Goal: Transaction & Acquisition: Book appointment/travel/reservation

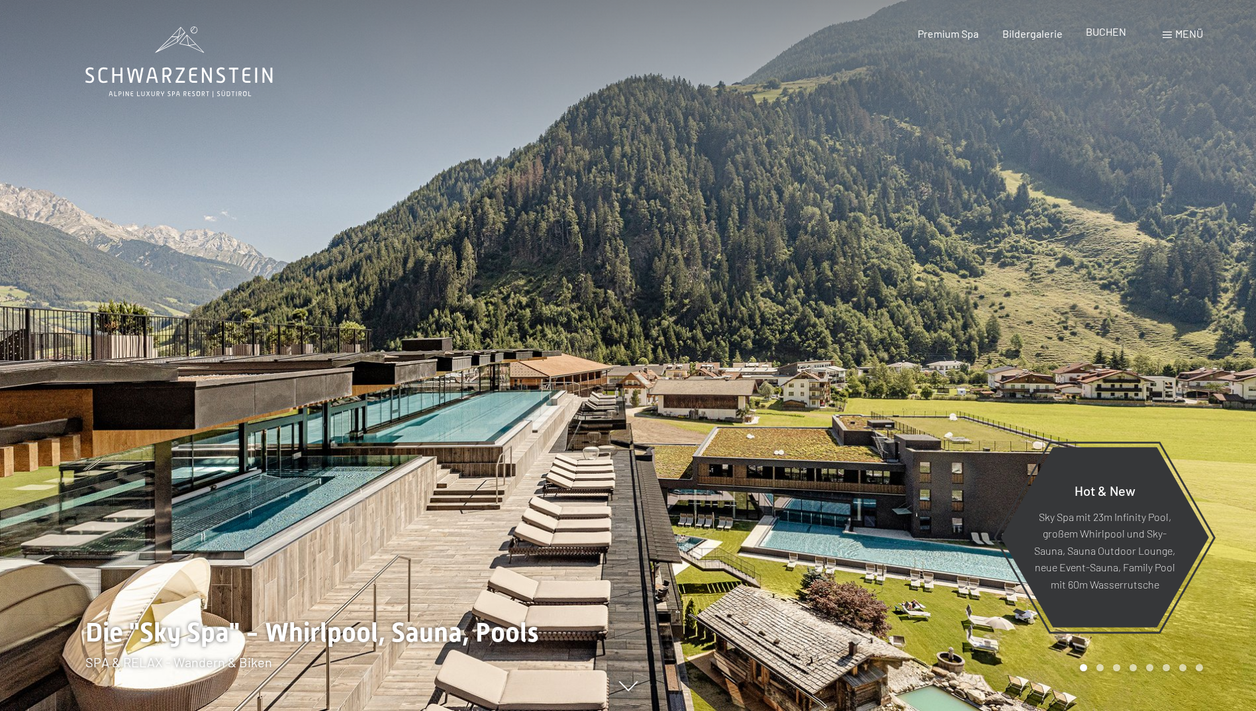
click at [1111, 31] on span "BUCHEN" at bounding box center [1106, 31] width 40 height 13
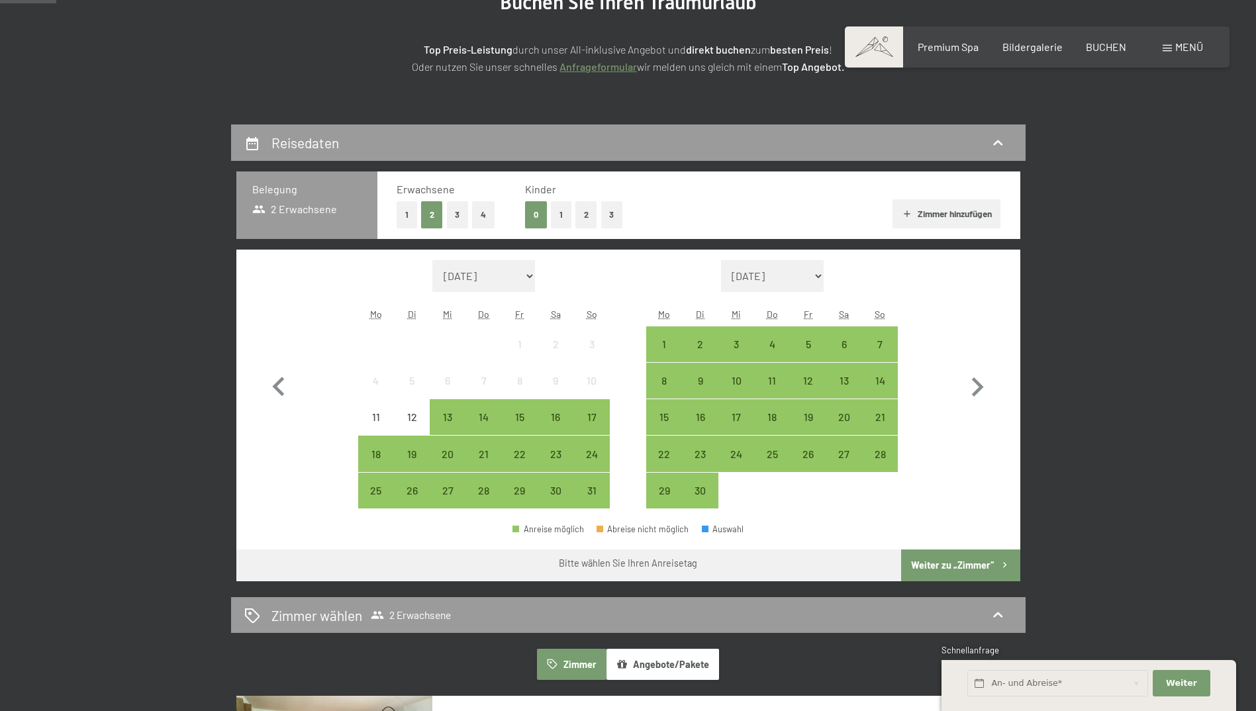
scroll to position [199, 0]
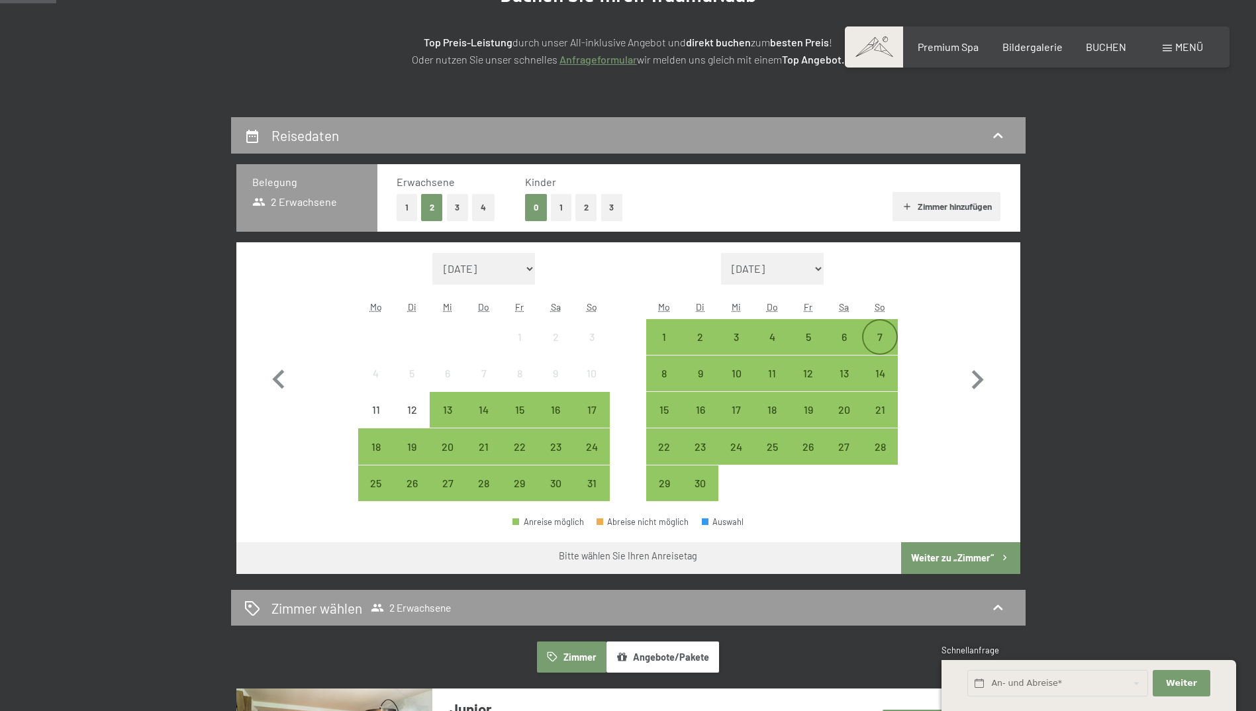
drag, startPoint x: 873, startPoint y: 339, endPoint x: 874, endPoint y: 347, distance: 8.0
click at [873, 339] on div "7" at bounding box center [879, 348] width 33 height 33
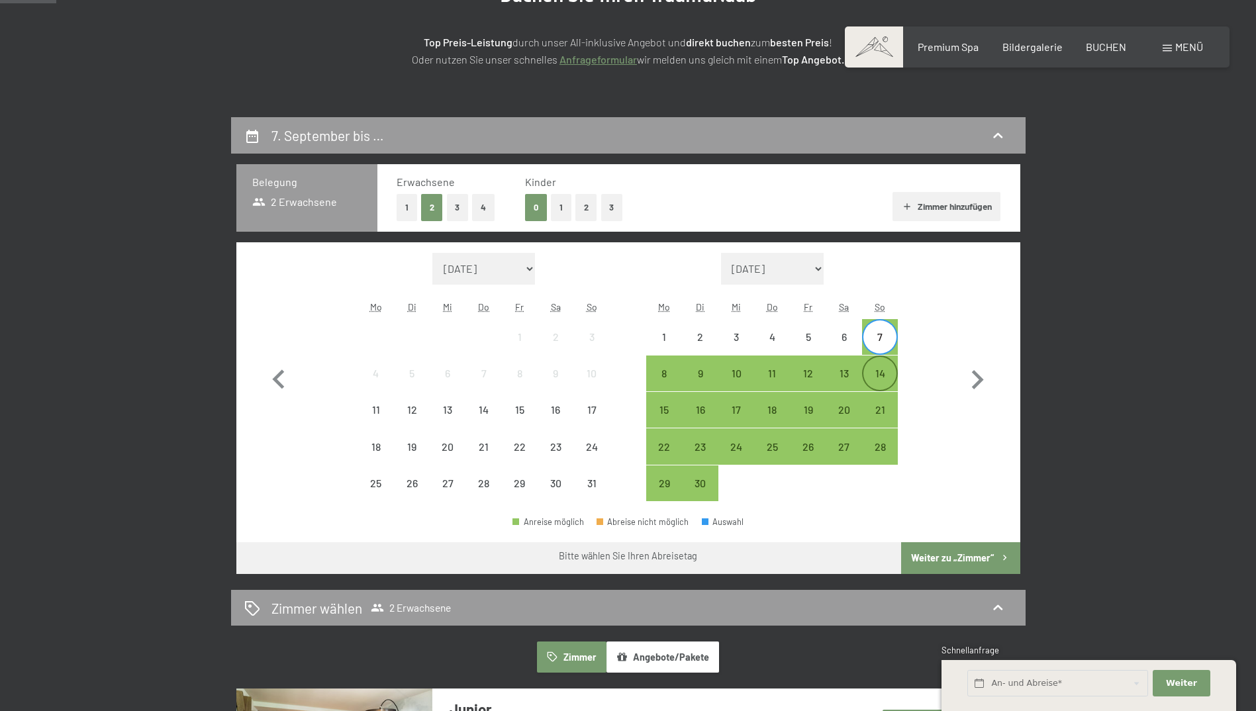
click at [879, 370] on div "14" at bounding box center [879, 384] width 33 height 33
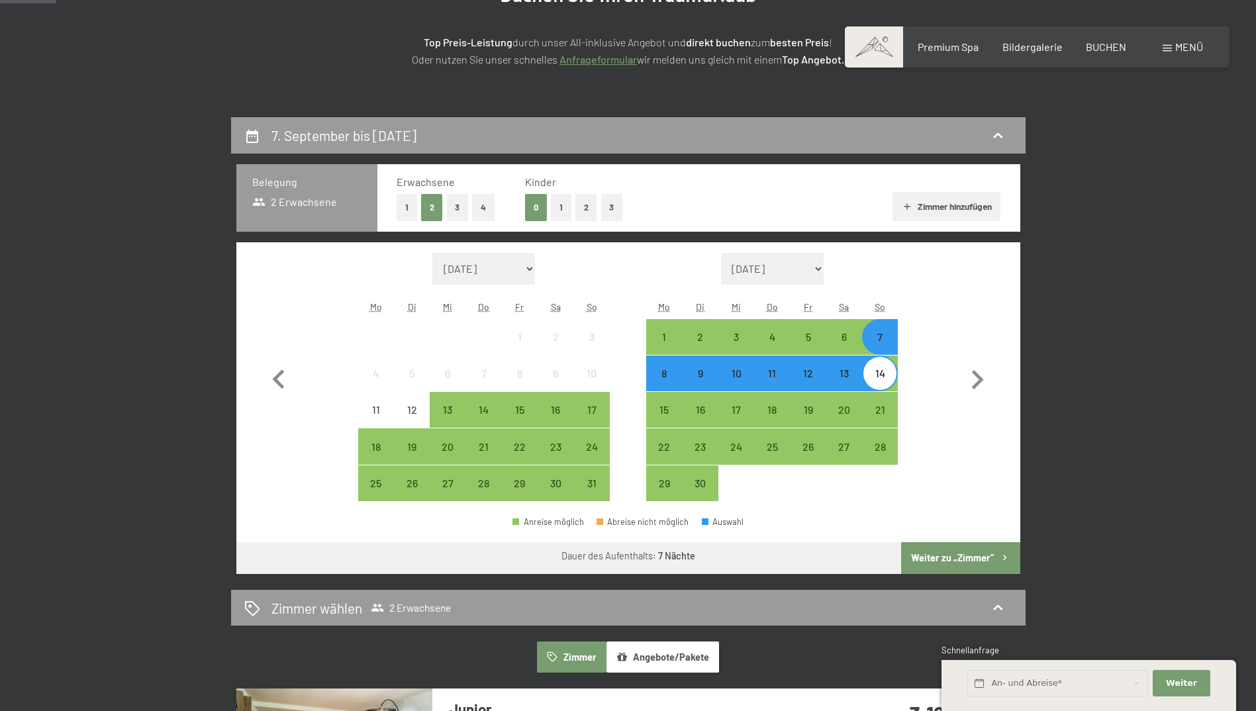
click at [952, 561] on button "Weiter zu „Zimmer“" at bounding box center [960, 558] width 119 height 32
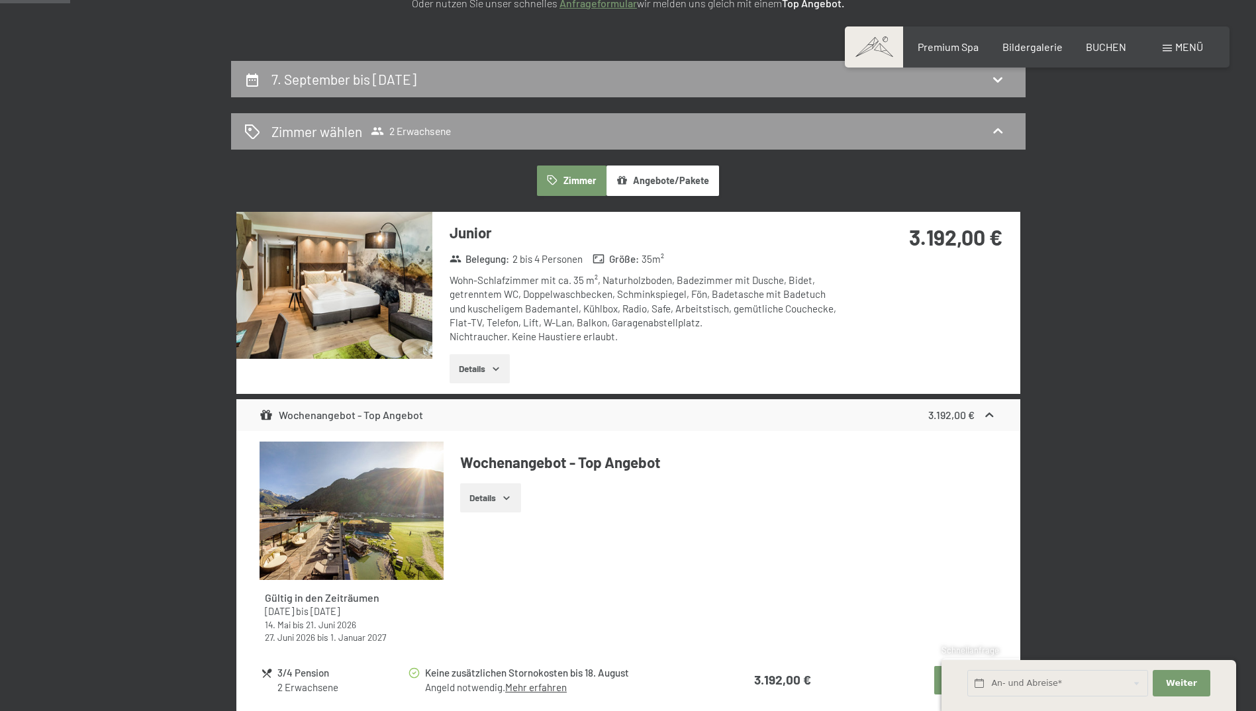
scroll to position [250, 0]
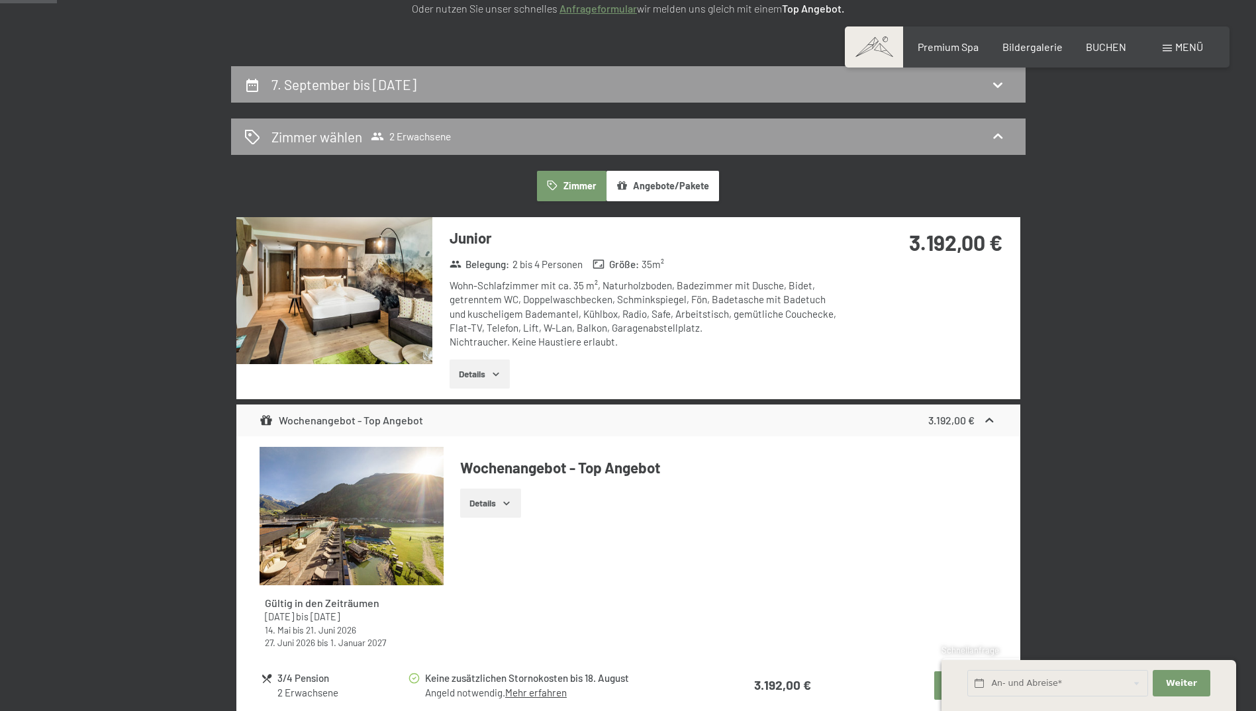
click at [491, 369] on button "Details" at bounding box center [480, 374] width 60 height 29
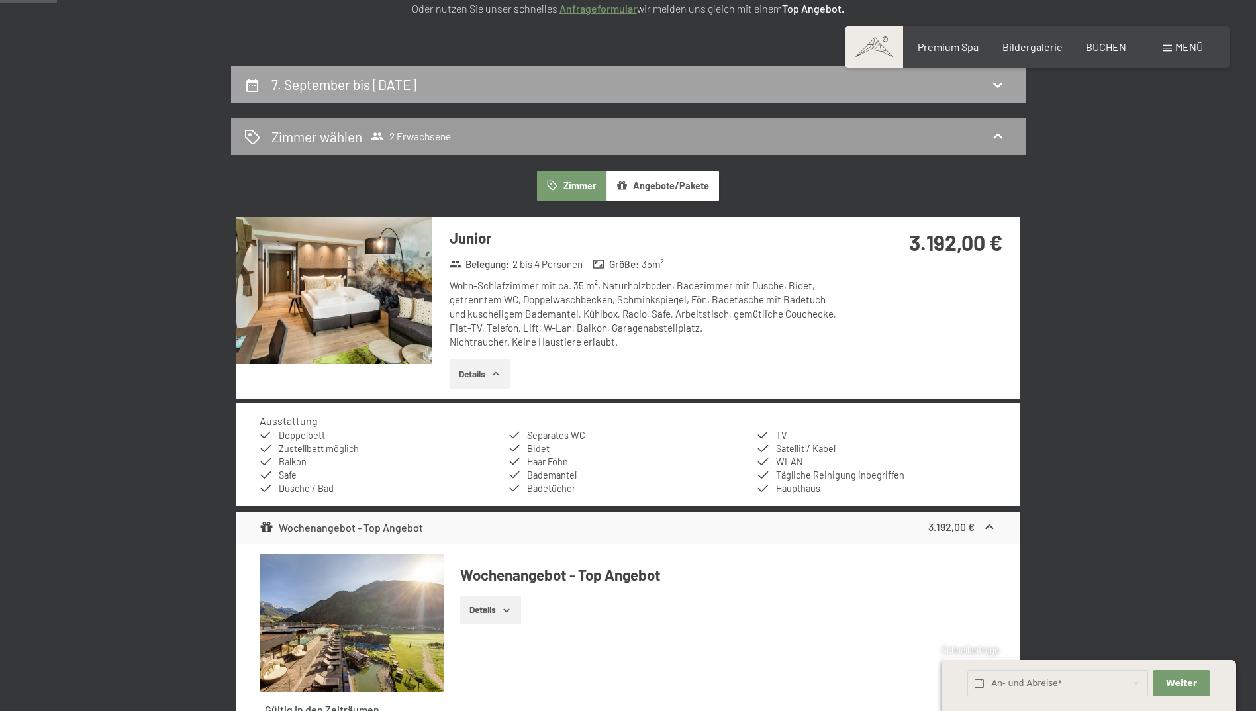
click at [997, 88] on icon at bounding box center [998, 85] width 16 height 16
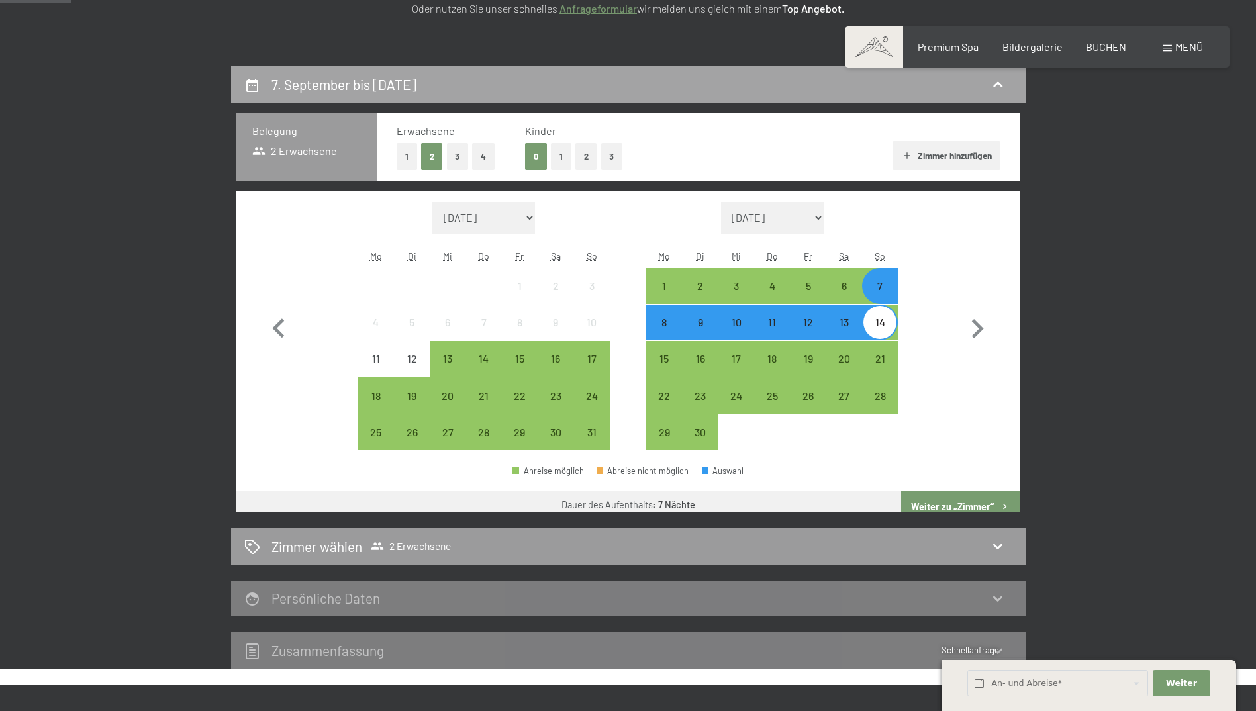
scroll to position [316, 0]
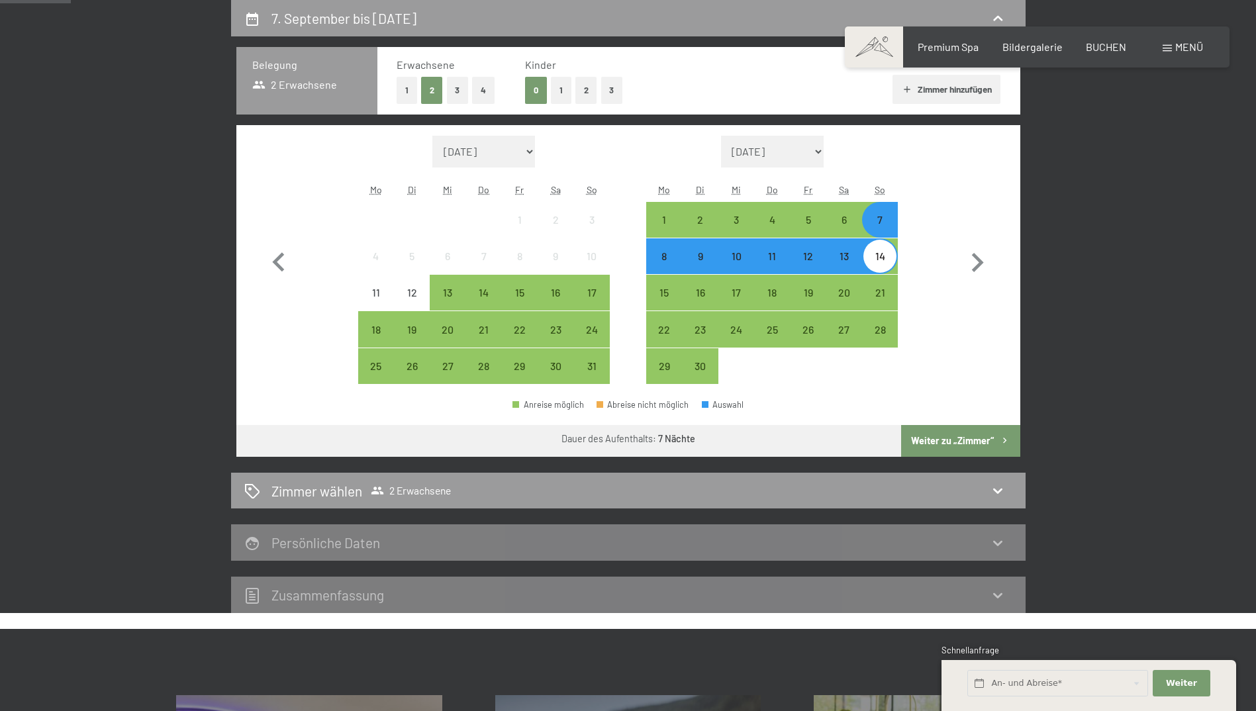
click at [887, 261] on div "14" at bounding box center [879, 267] width 33 height 33
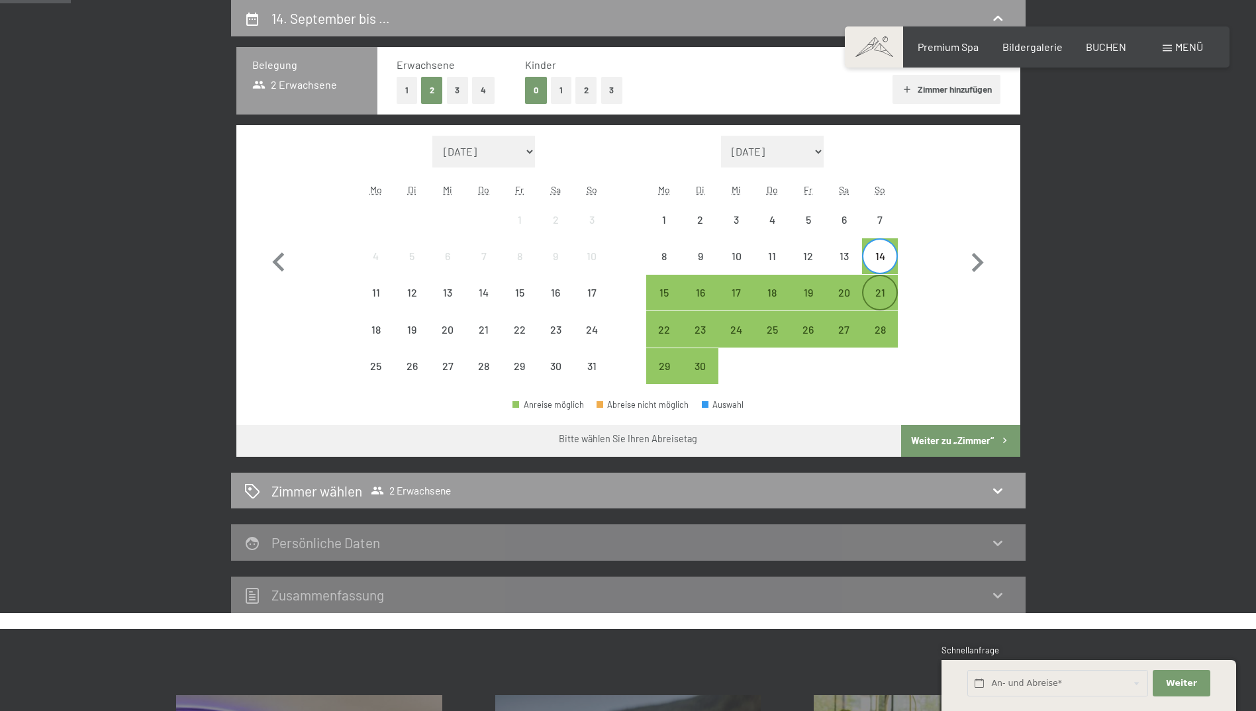
click at [879, 293] on div "21" at bounding box center [879, 303] width 33 height 33
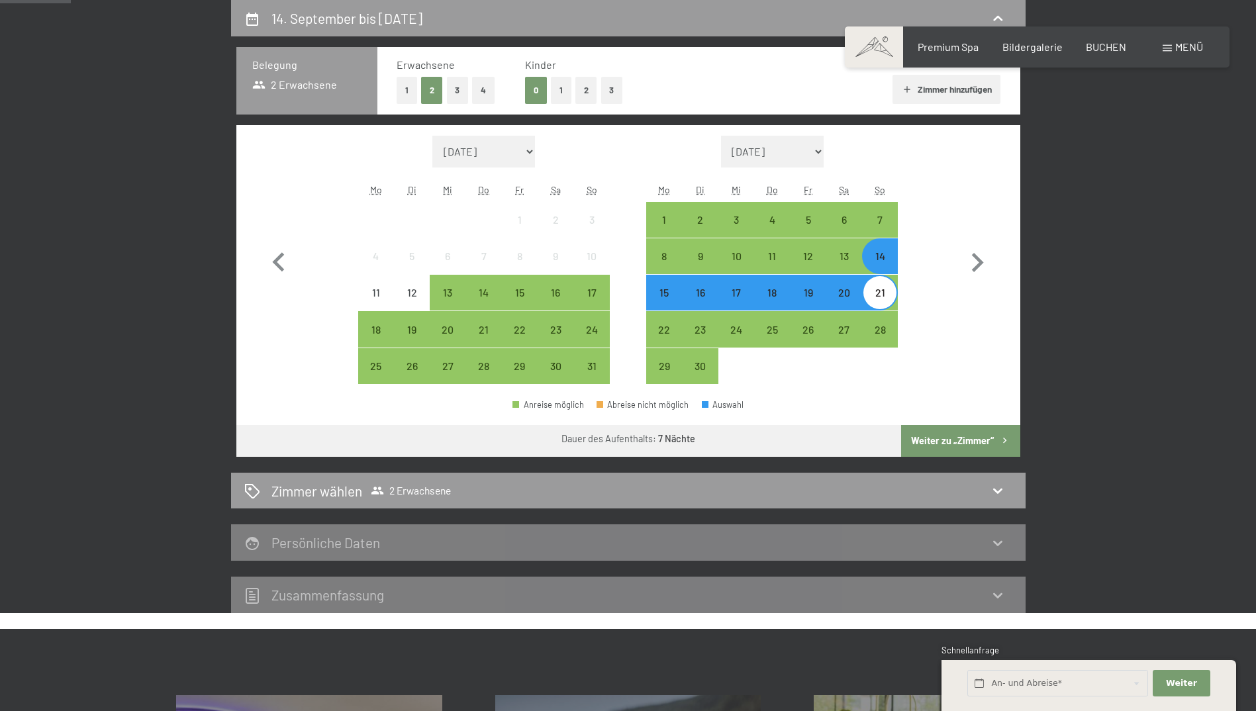
click at [881, 253] on div "14" at bounding box center [879, 267] width 33 height 33
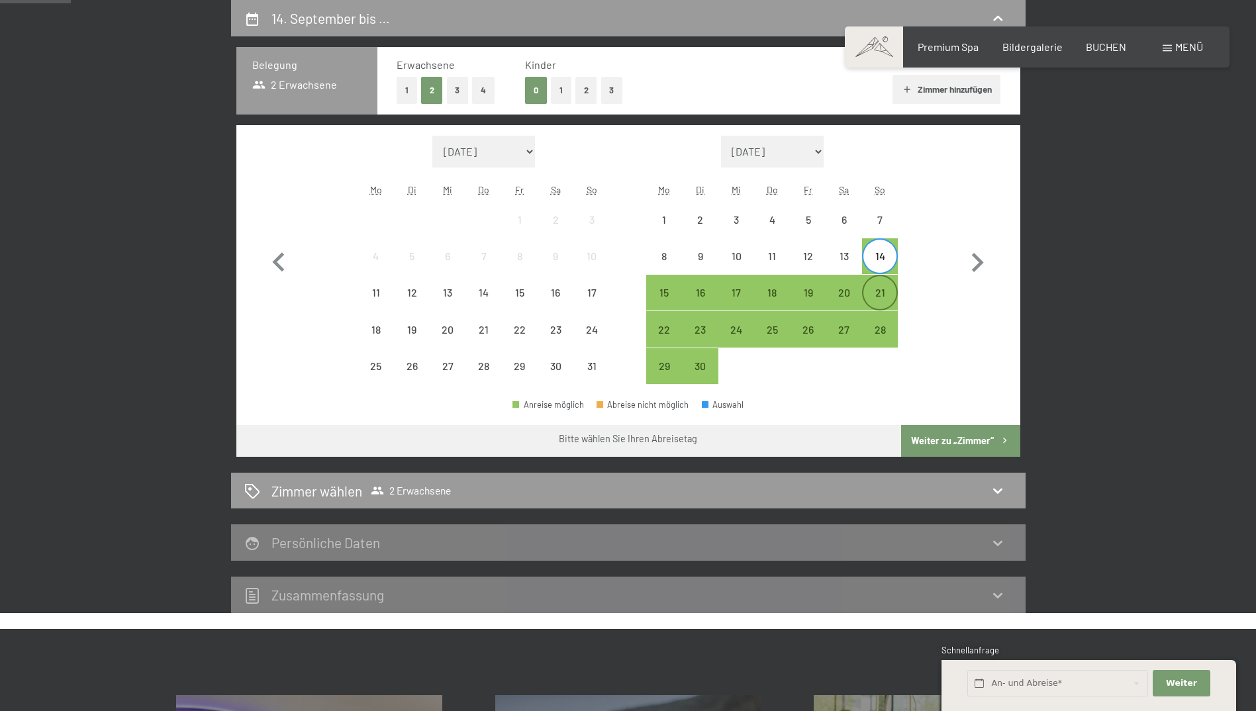
click at [881, 289] on div "21" at bounding box center [879, 303] width 33 height 33
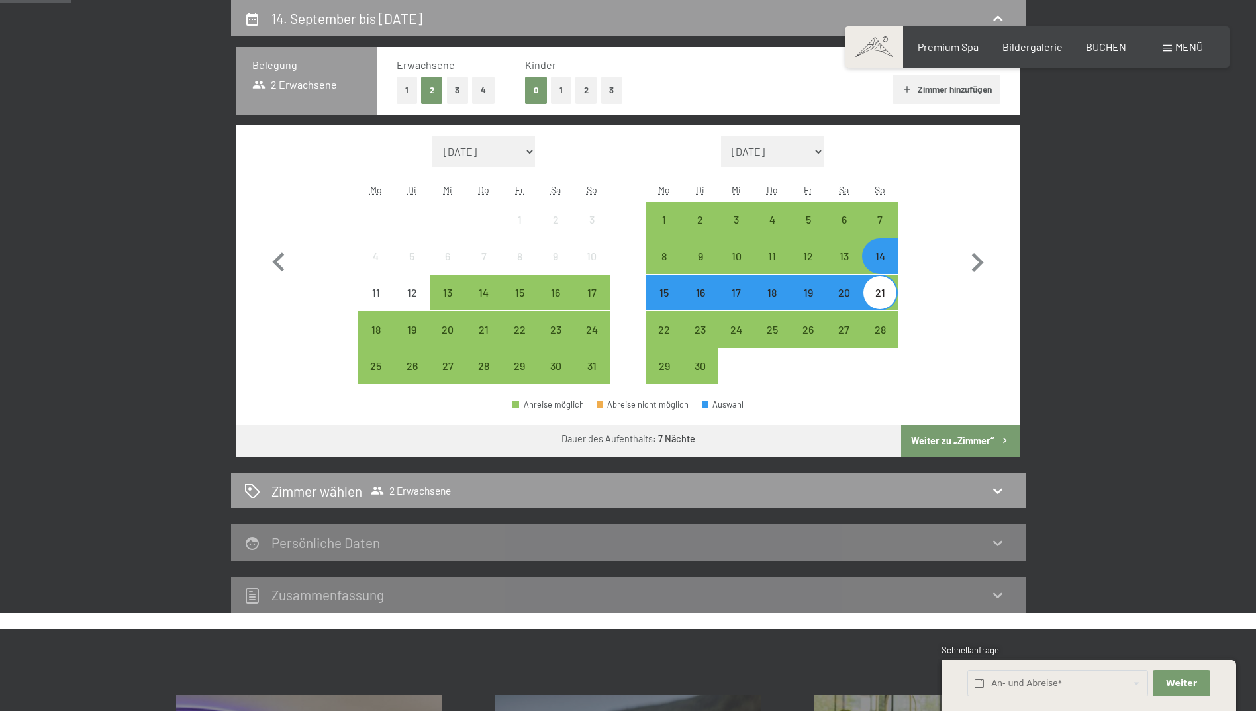
click at [879, 300] on div "21" at bounding box center [879, 303] width 33 height 33
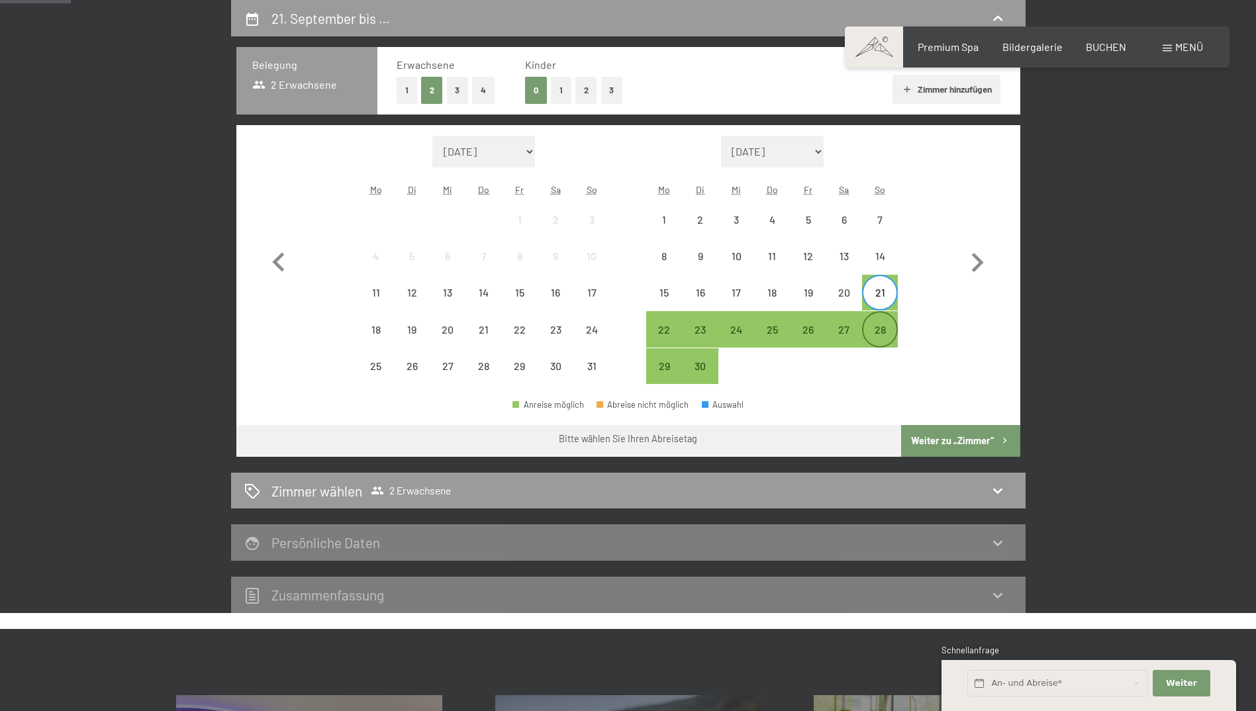
click at [879, 327] on div "28" at bounding box center [879, 340] width 33 height 33
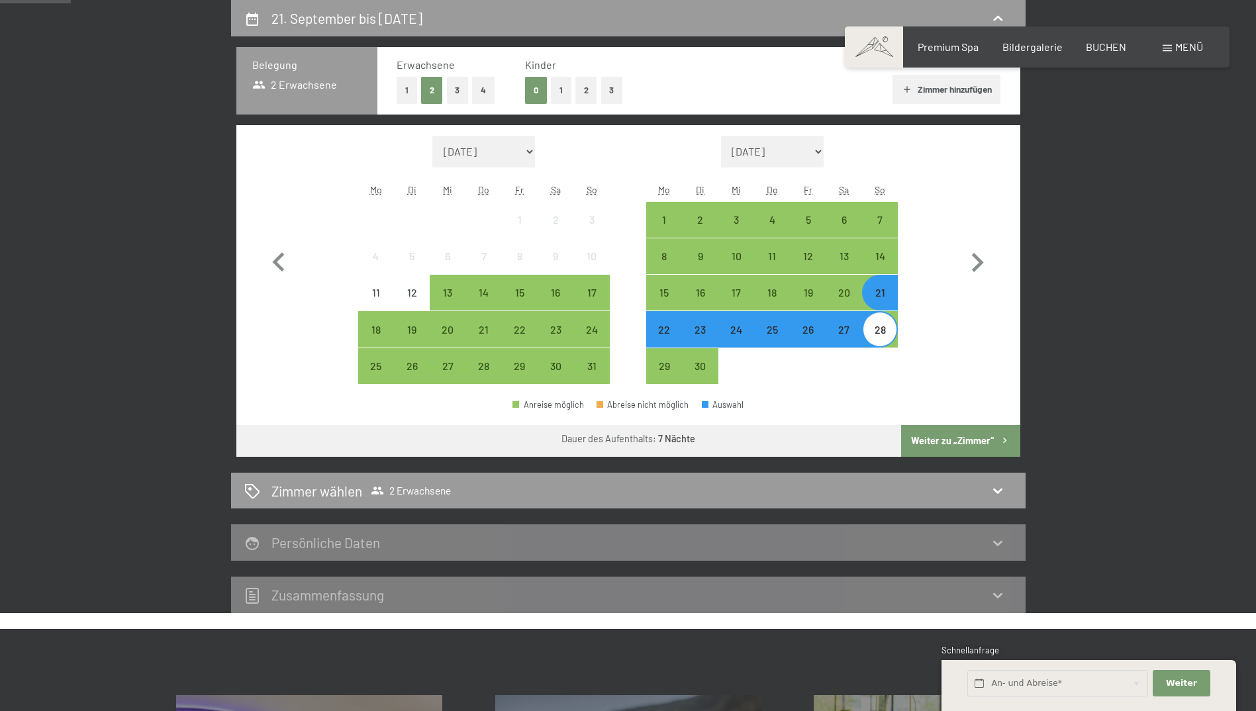
click at [942, 430] on button "Weiter zu „Zimmer“" at bounding box center [960, 441] width 119 height 32
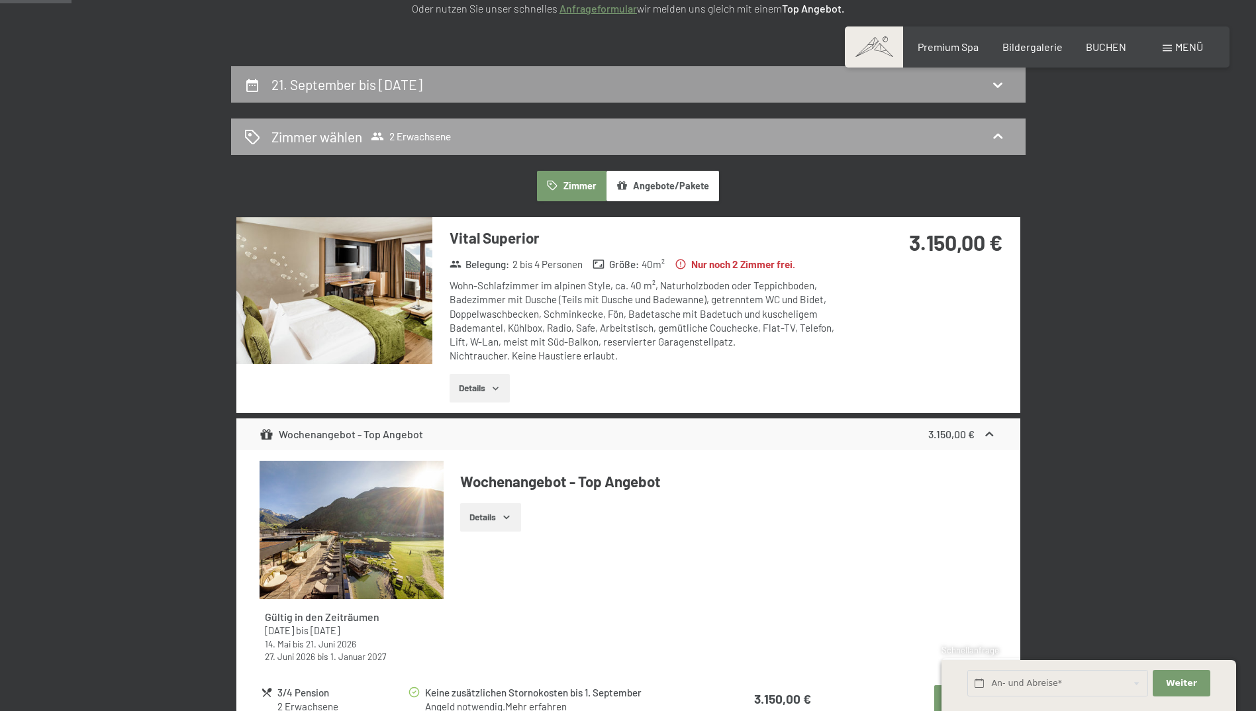
click at [1005, 84] on icon at bounding box center [998, 85] width 16 height 16
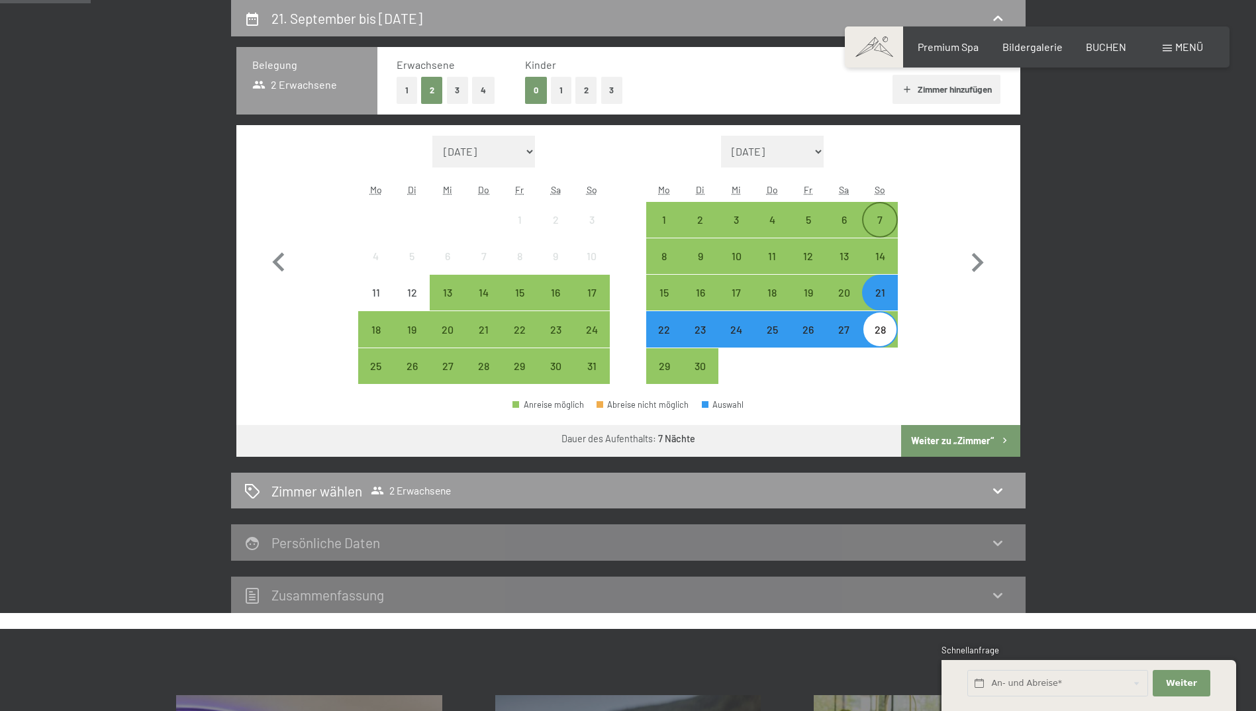
click at [877, 223] on div "7" at bounding box center [879, 231] width 33 height 33
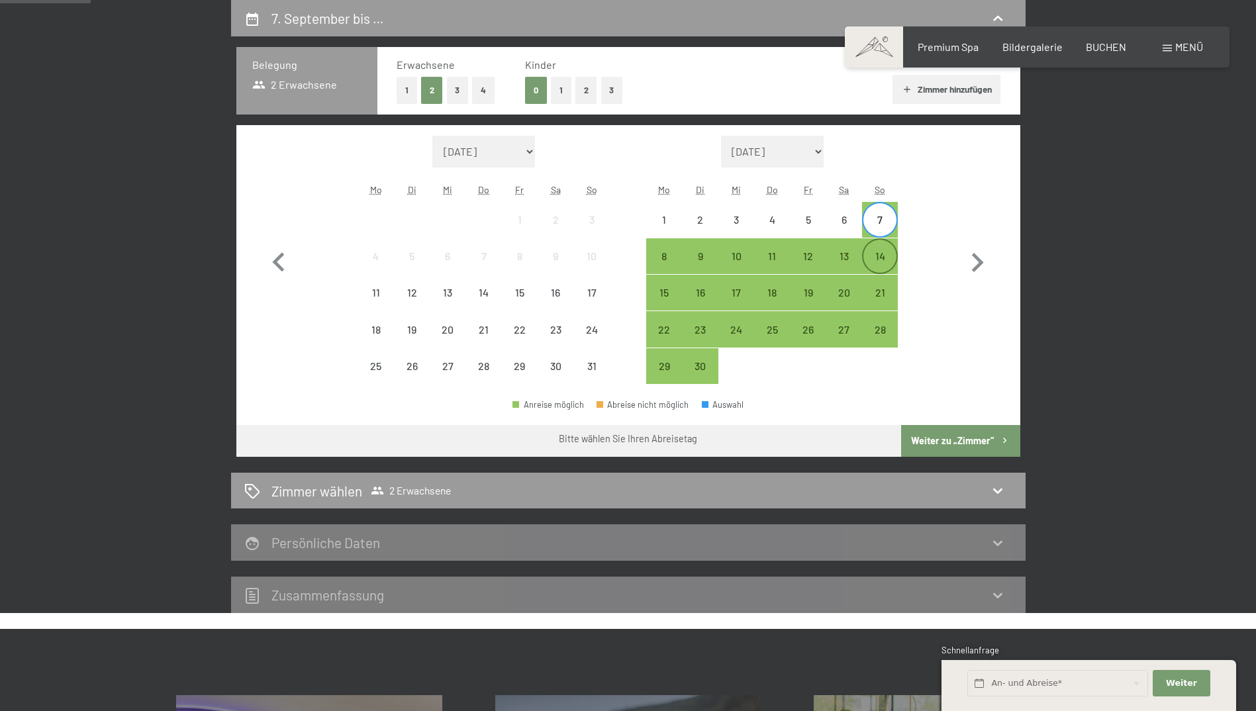
drag, startPoint x: 877, startPoint y: 256, endPoint x: 895, endPoint y: 287, distance: 35.7
click at [877, 257] on div "14" at bounding box center [879, 267] width 33 height 33
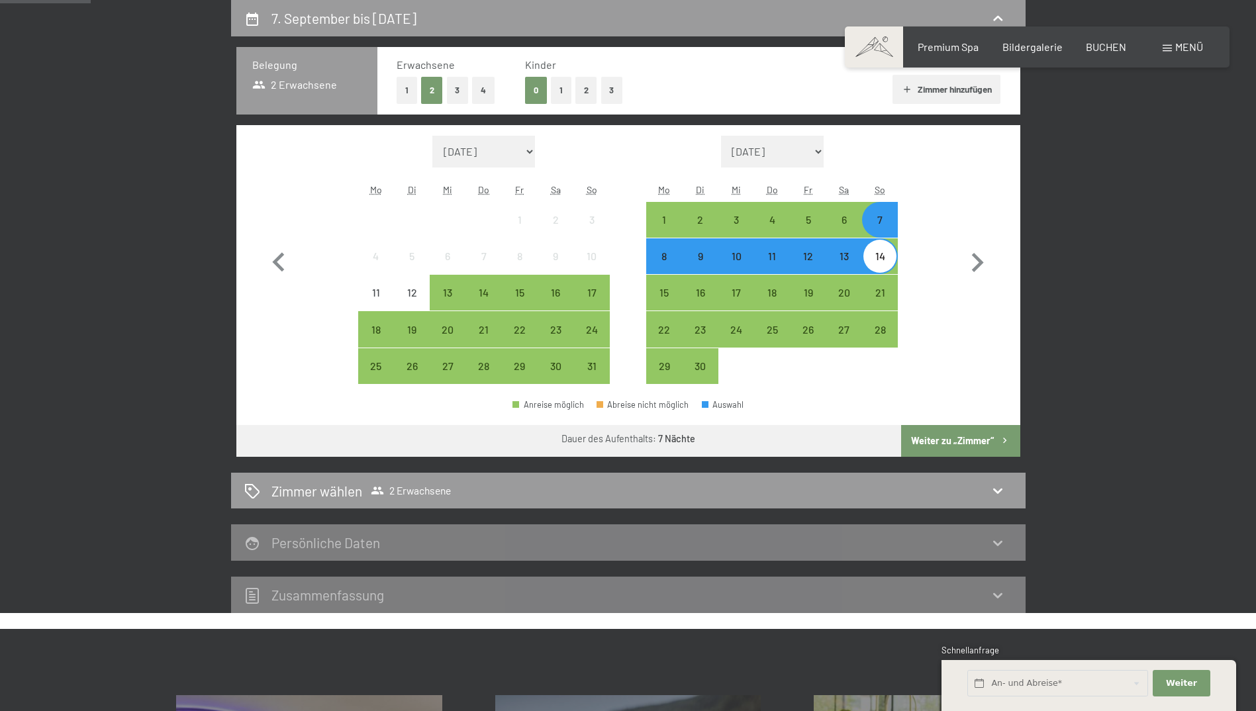
click at [974, 440] on button "Weiter zu „Zimmer“" at bounding box center [960, 441] width 119 height 32
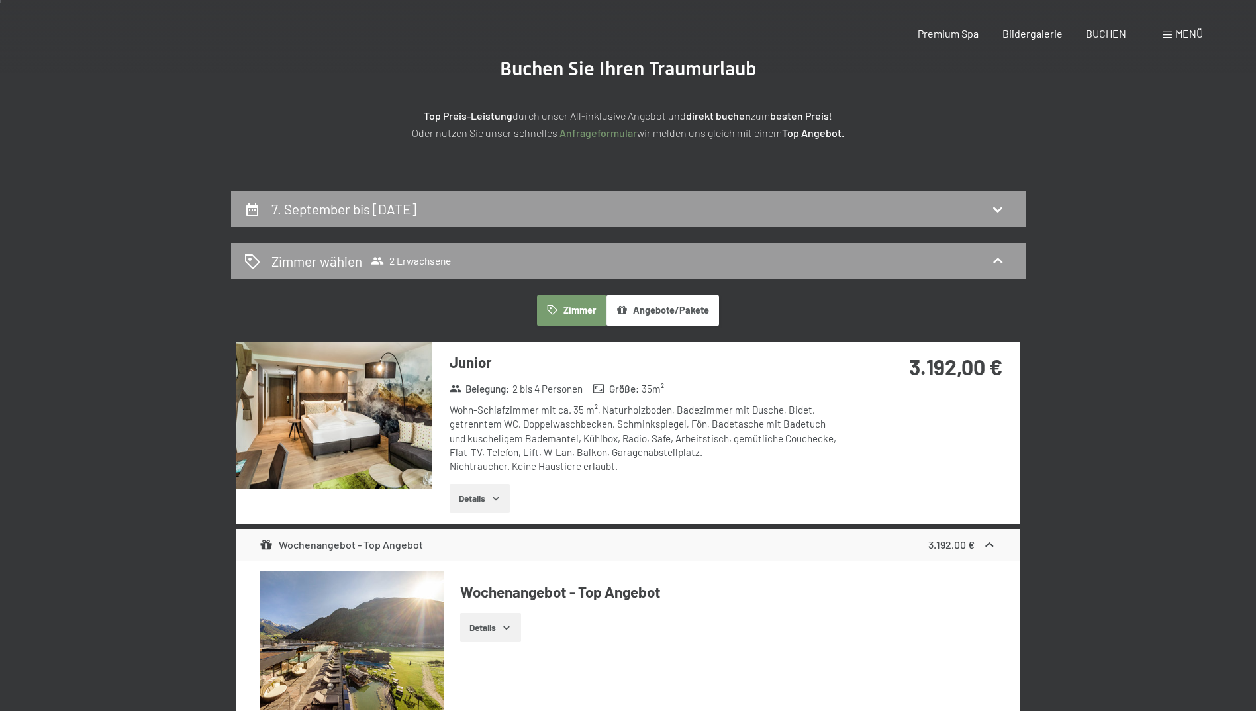
scroll to position [0, 0]
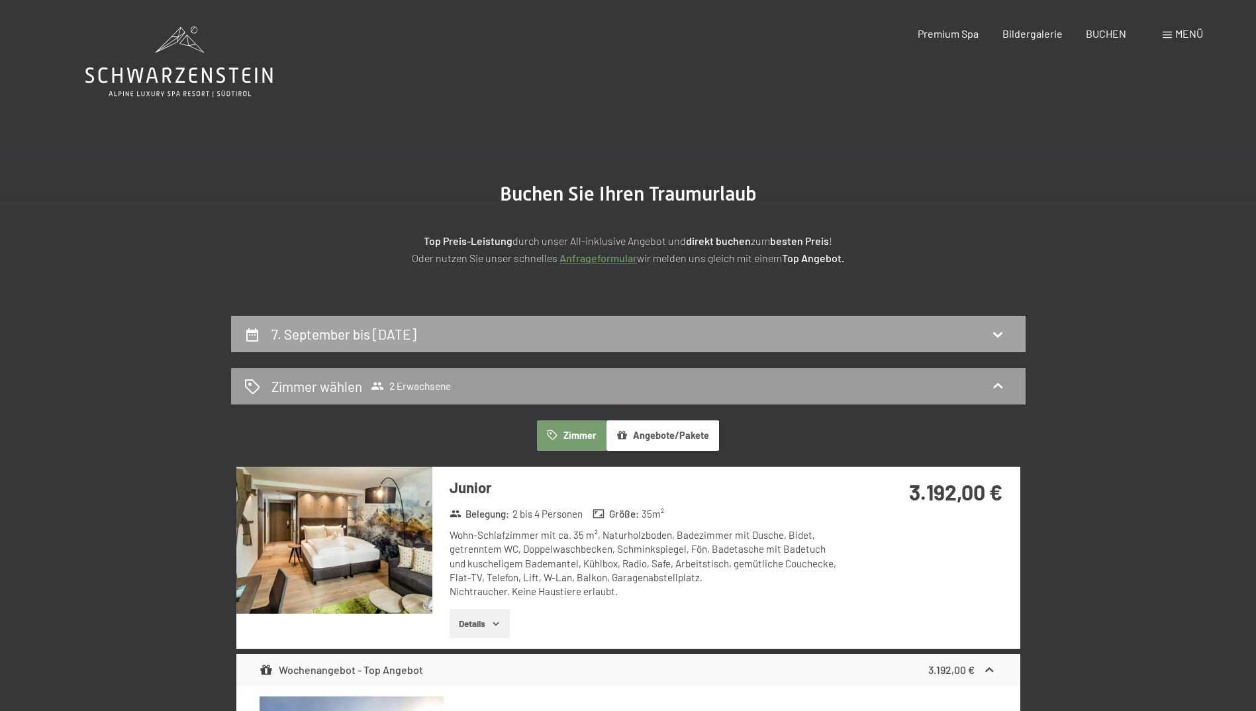
click at [977, 334] on div "7. September bis [DATE]" at bounding box center [628, 333] width 768 height 19
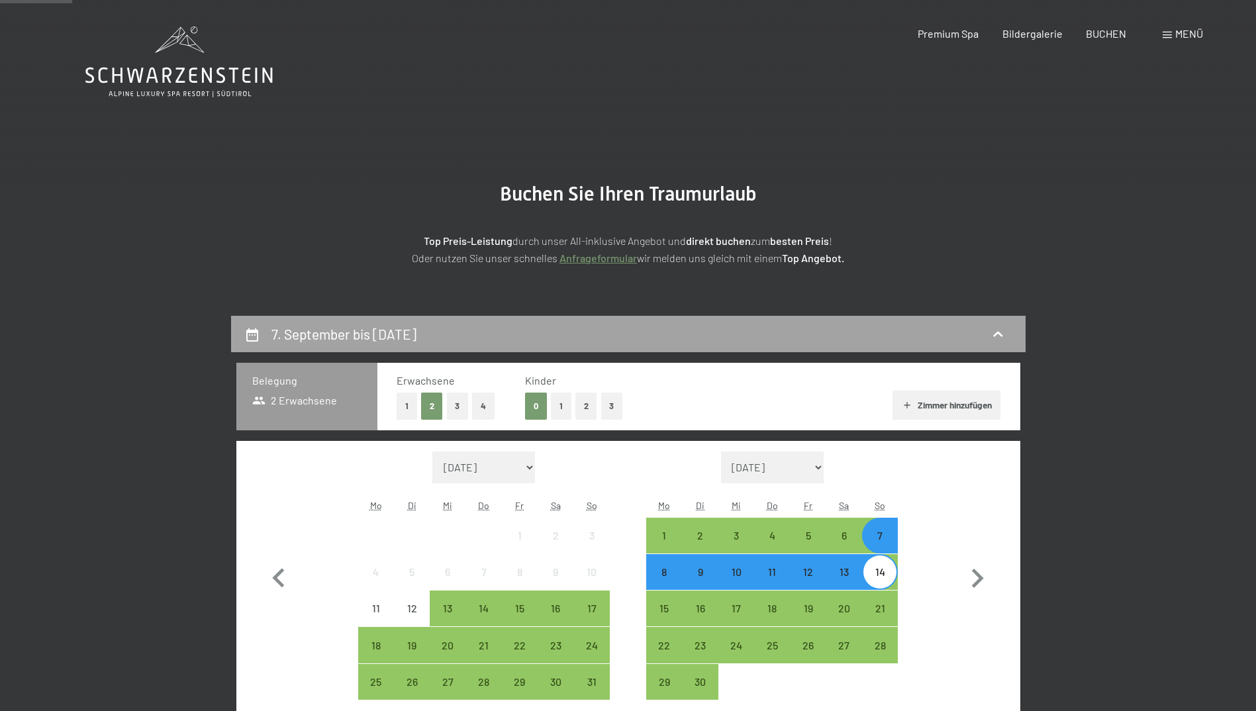
scroll to position [316, 0]
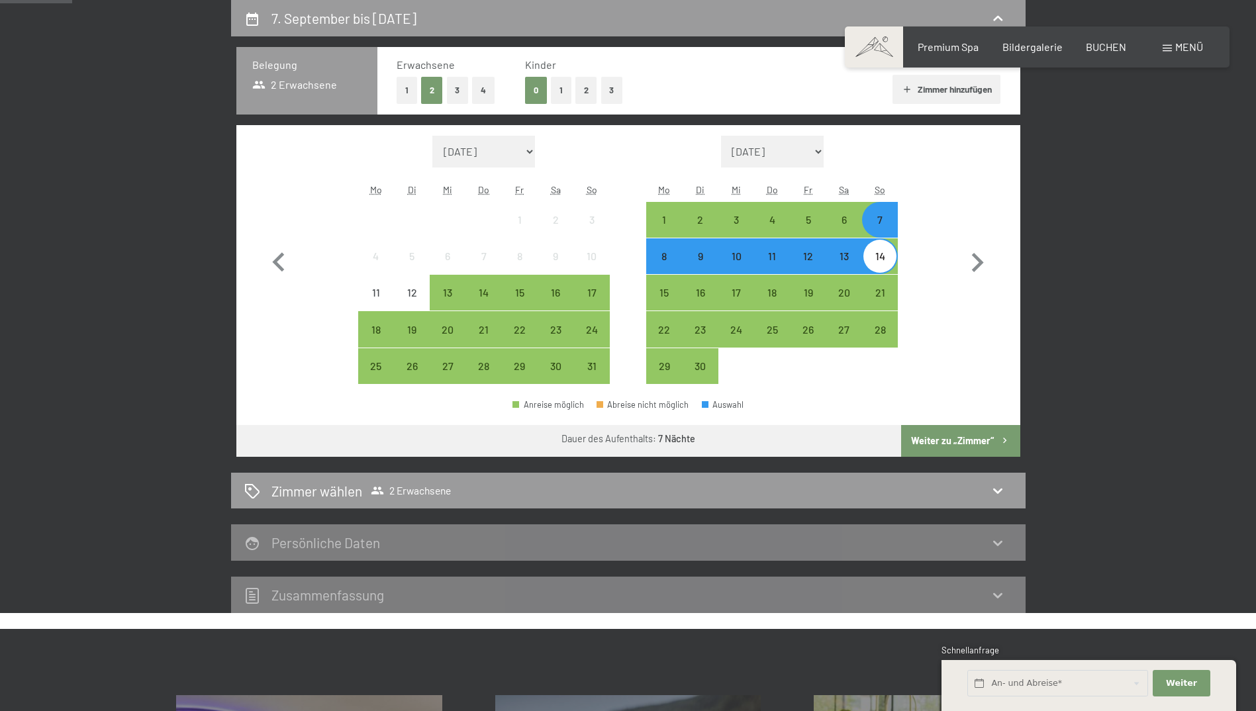
click at [874, 259] on div "14" at bounding box center [879, 267] width 33 height 33
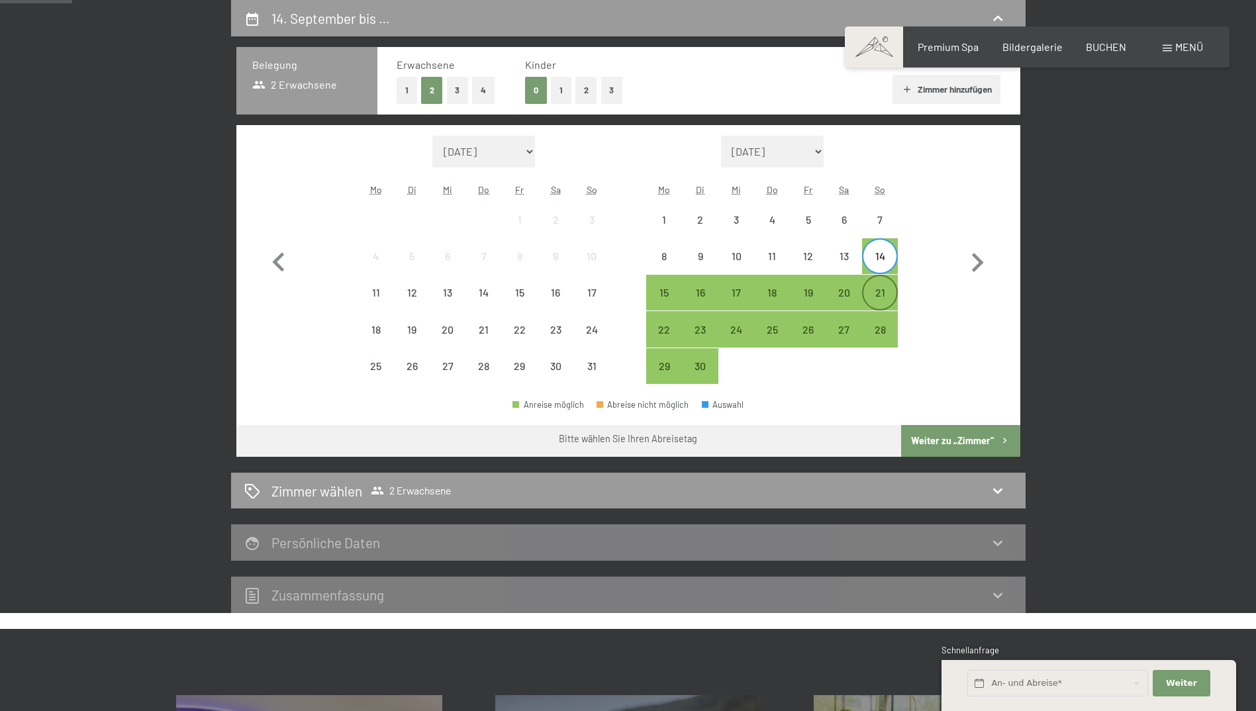
click at [883, 291] on div "21" at bounding box center [879, 303] width 33 height 33
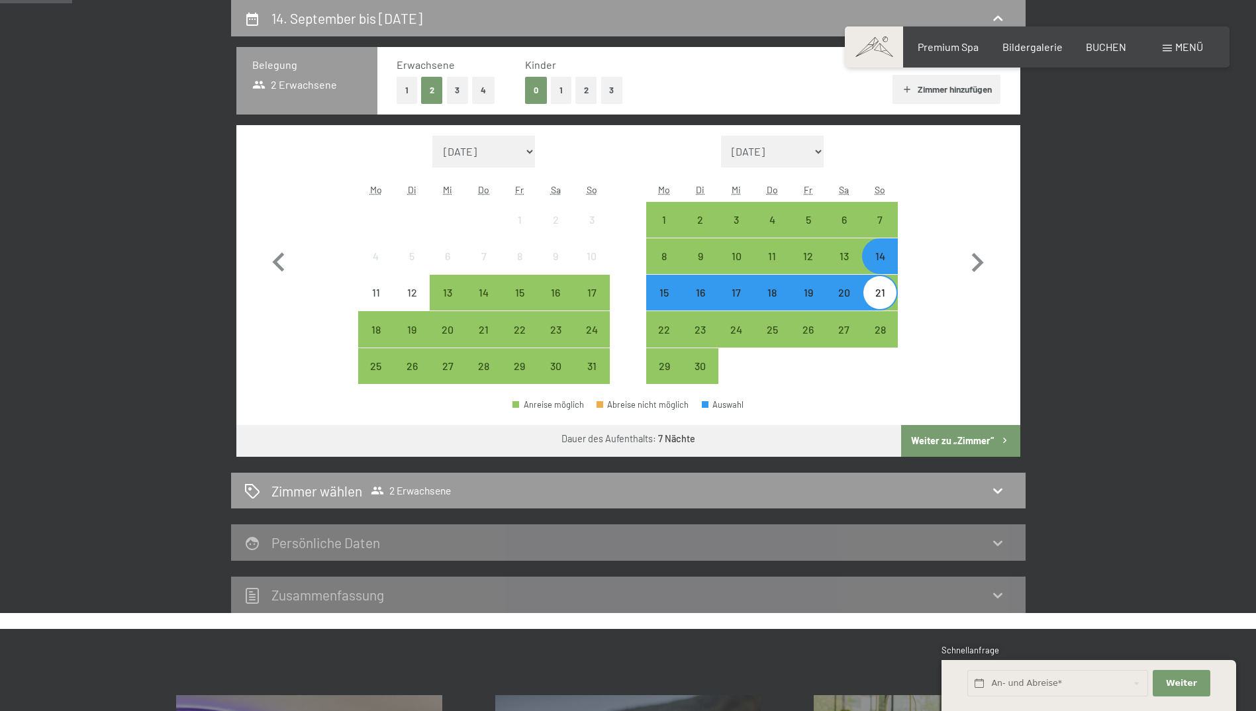
click at [945, 443] on button "Weiter zu „Zimmer“" at bounding box center [960, 441] width 119 height 32
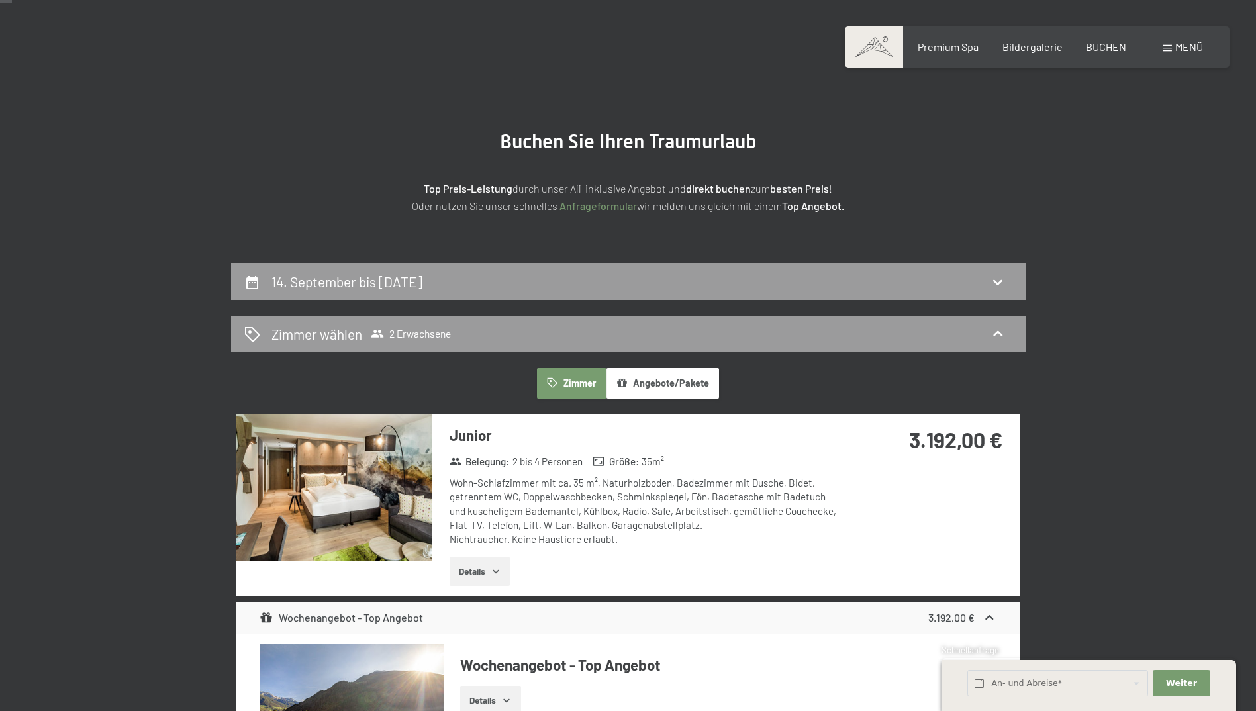
scroll to position [51, 0]
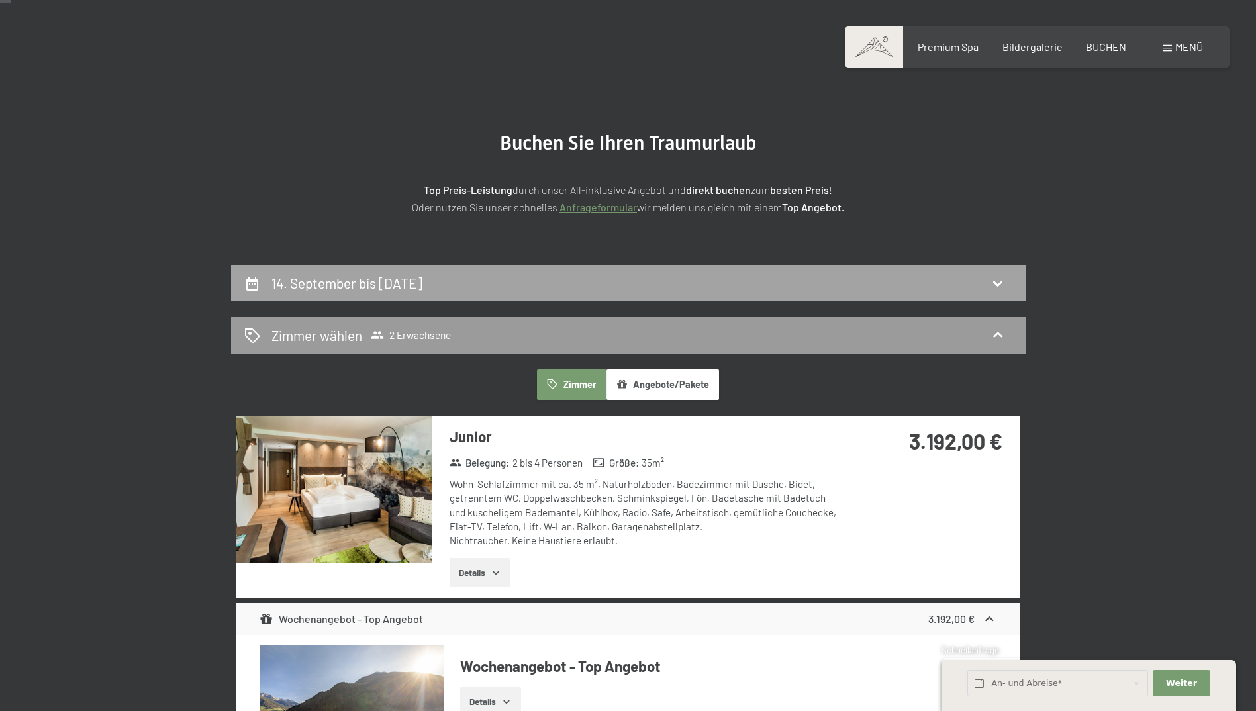
click at [1007, 271] on div "14. September bis [DATE]" at bounding box center [628, 283] width 795 height 36
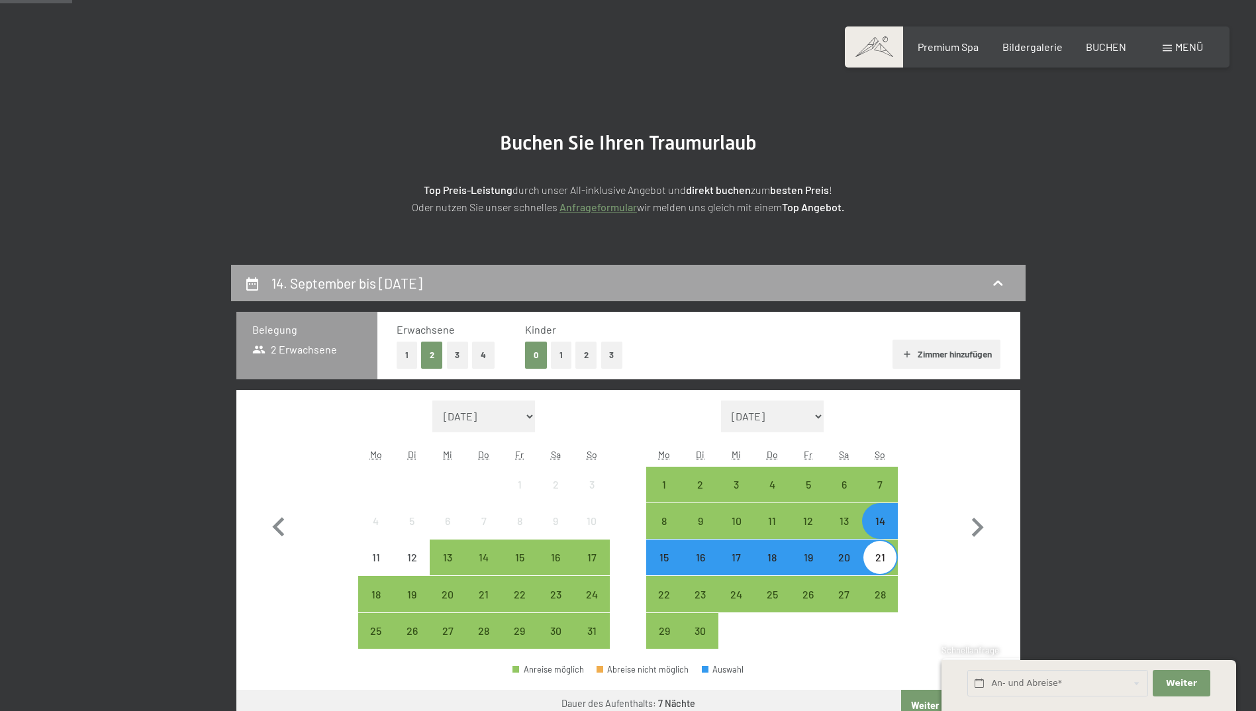
scroll to position [316, 0]
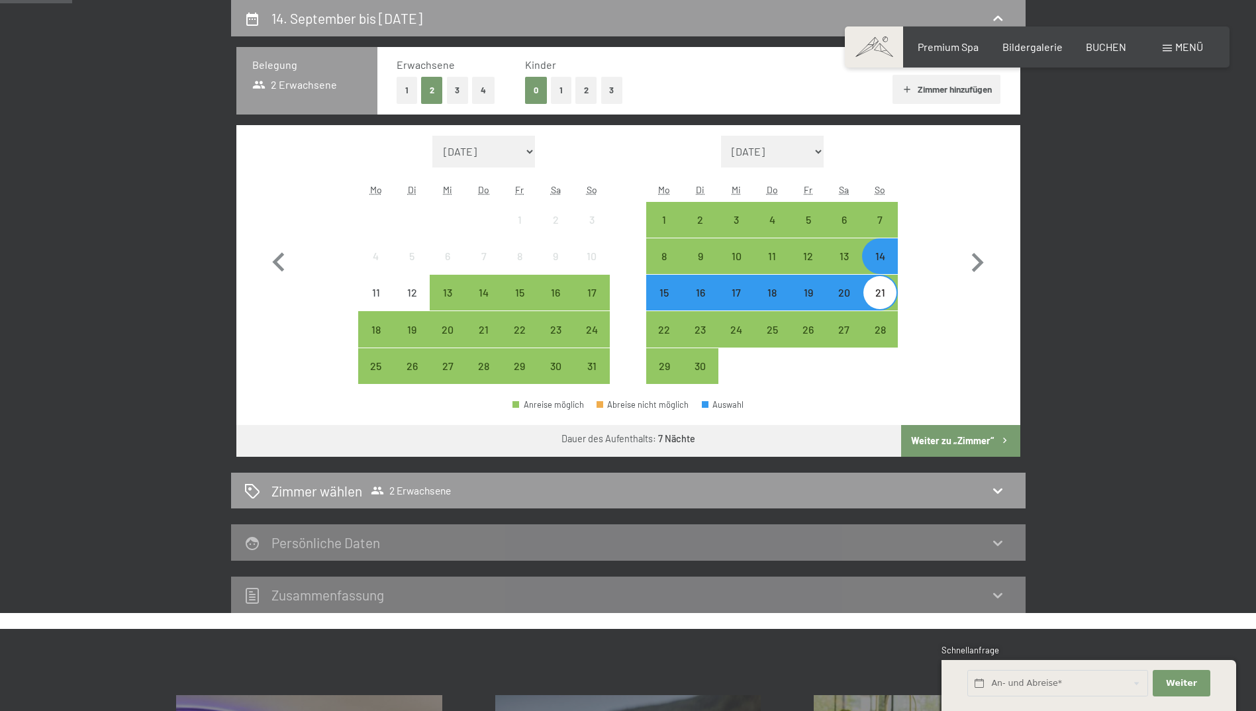
drag, startPoint x: 882, startPoint y: 301, endPoint x: 882, endPoint y: 309, distance: 8.6
click at [882, 301] on div "21" at bounding box center [879, 303] width 33 height 33
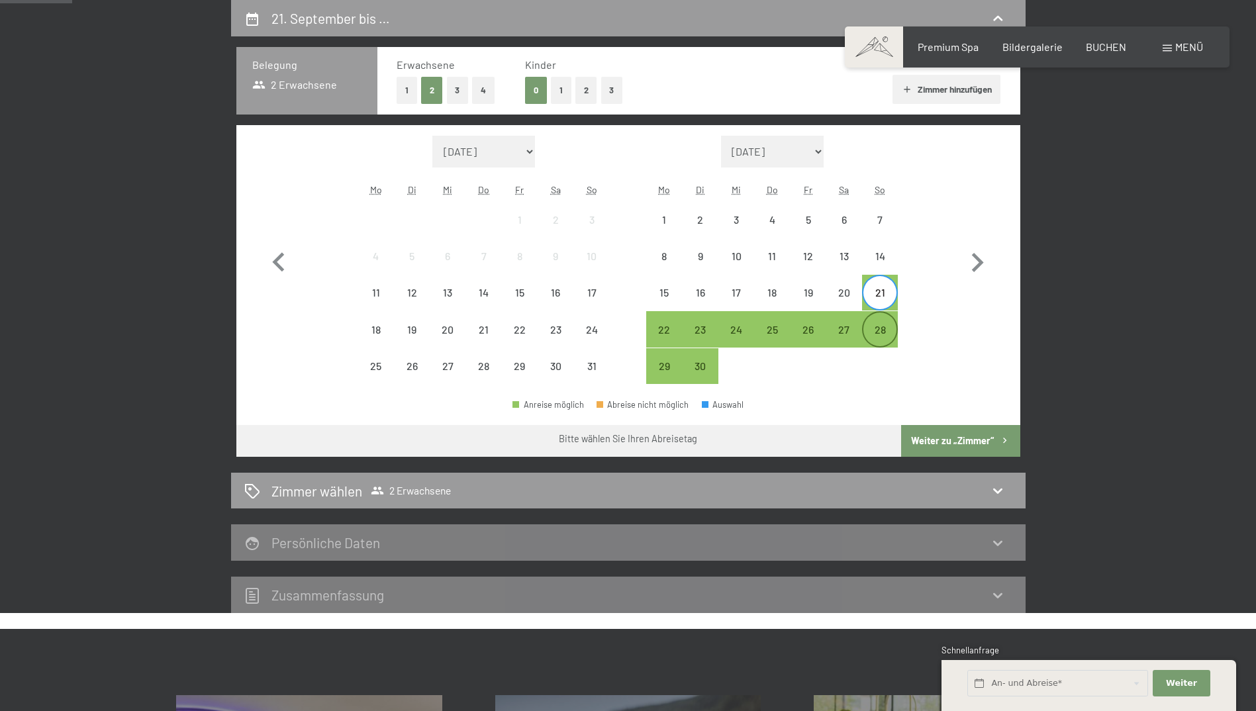
click at [882, 332] on div "28" at bounding box center [879, 340] width 33 height 33
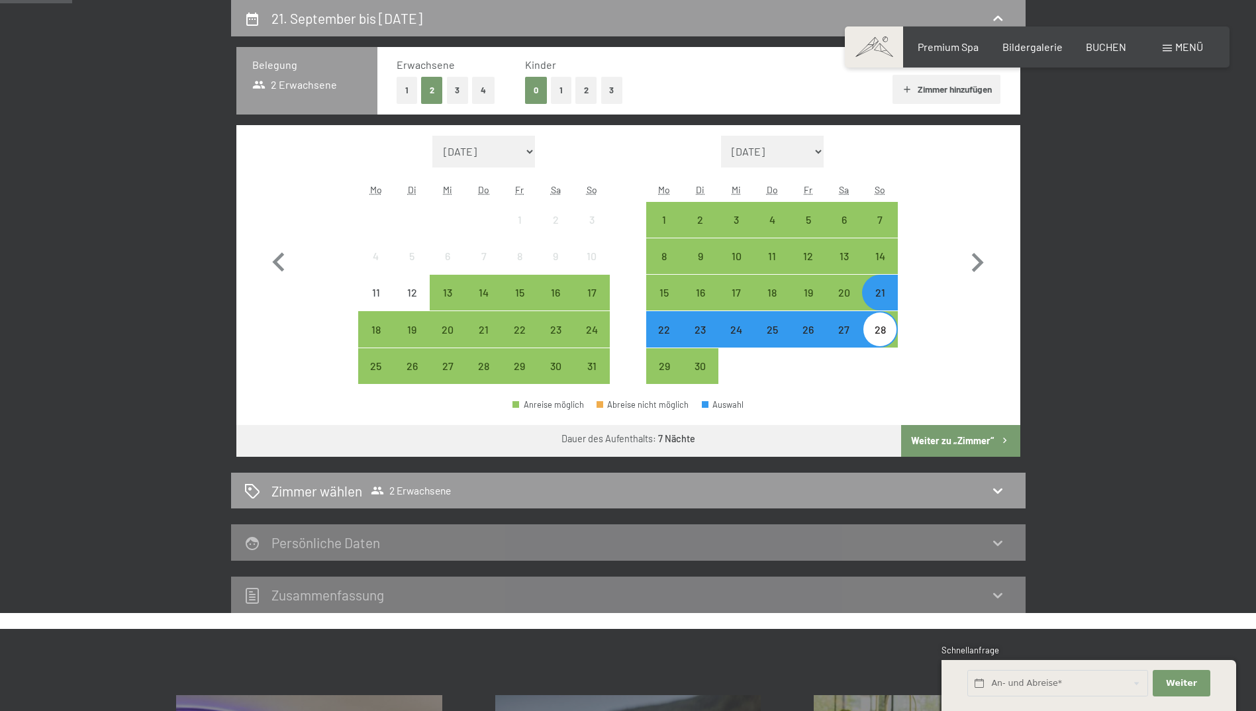
click at [948, 438] on button "Weiter zu „Zimmer“" at bounding box center [960, 441] width 119 height 32
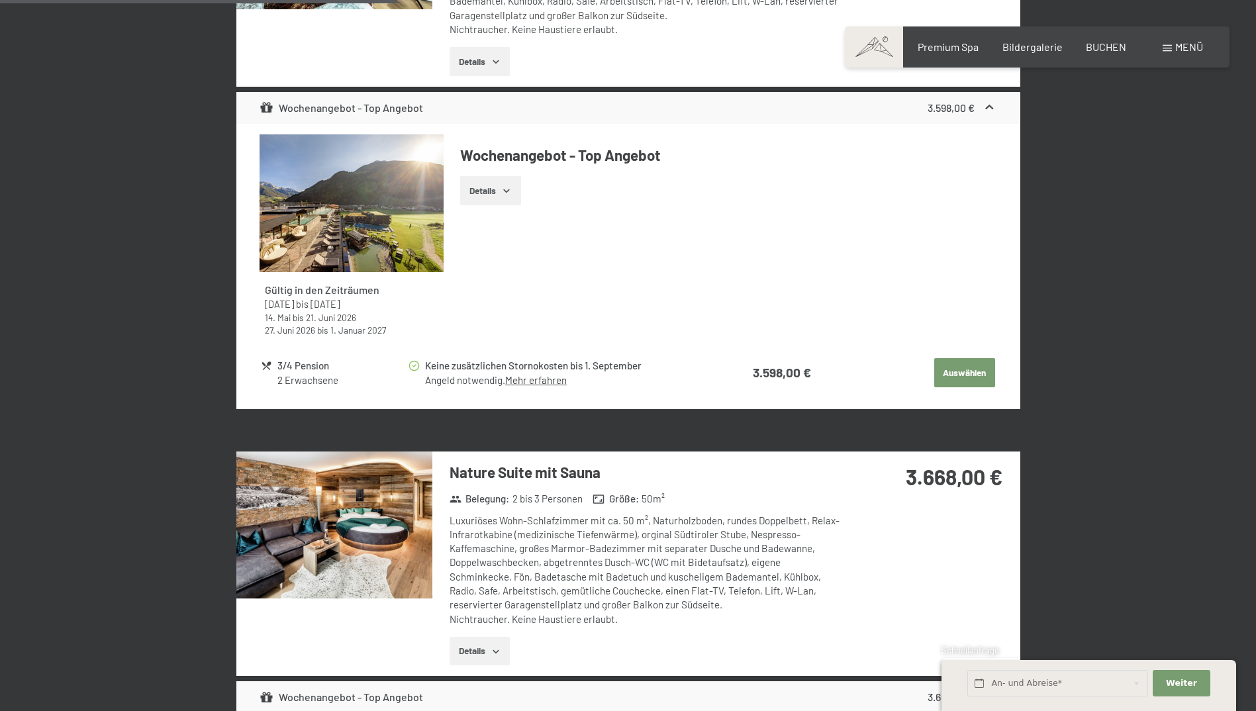
scroll to position [1059, 0]
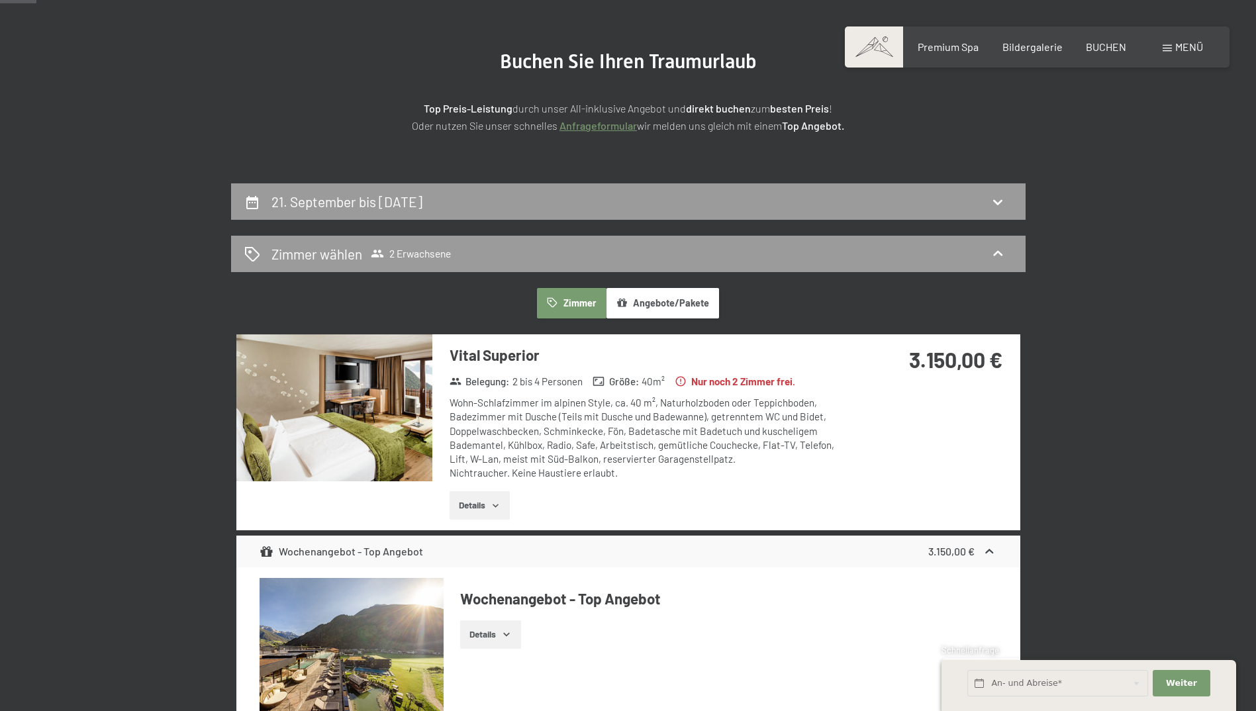
scroll to position [0, 0]
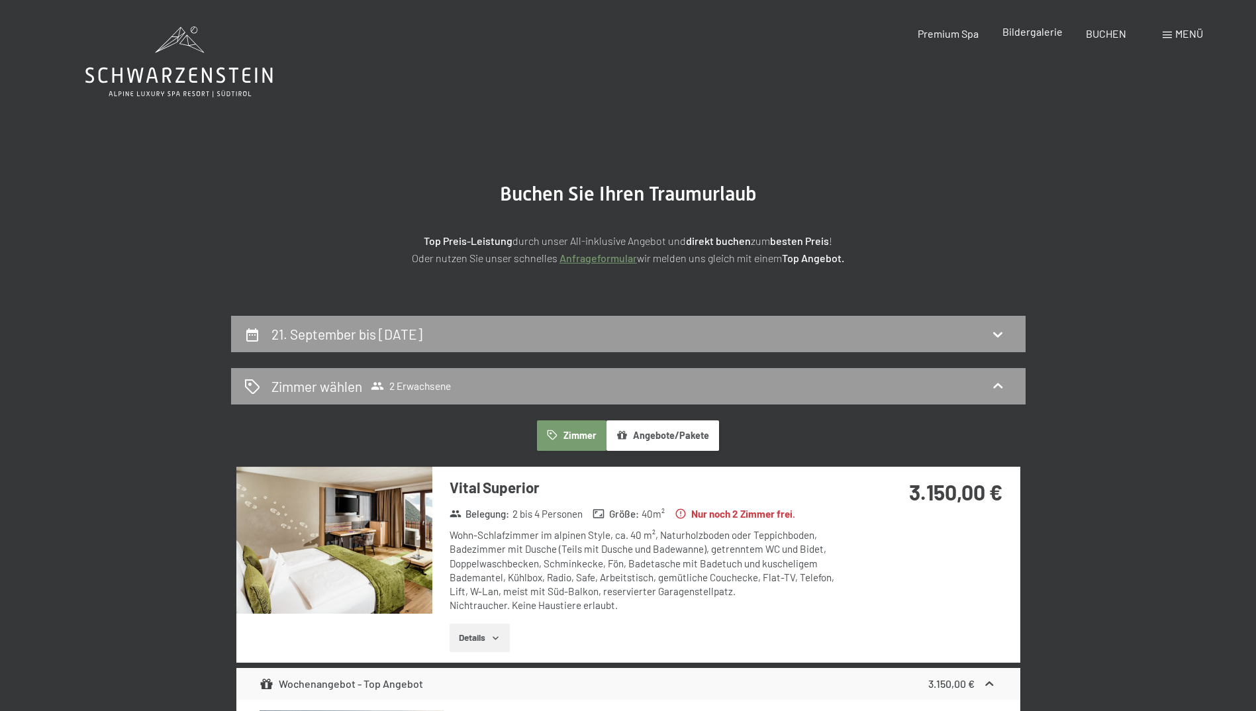
click at [1020, 34] on span "Bildergalerie" at bounding box center [1033, 31] width 60 height 13
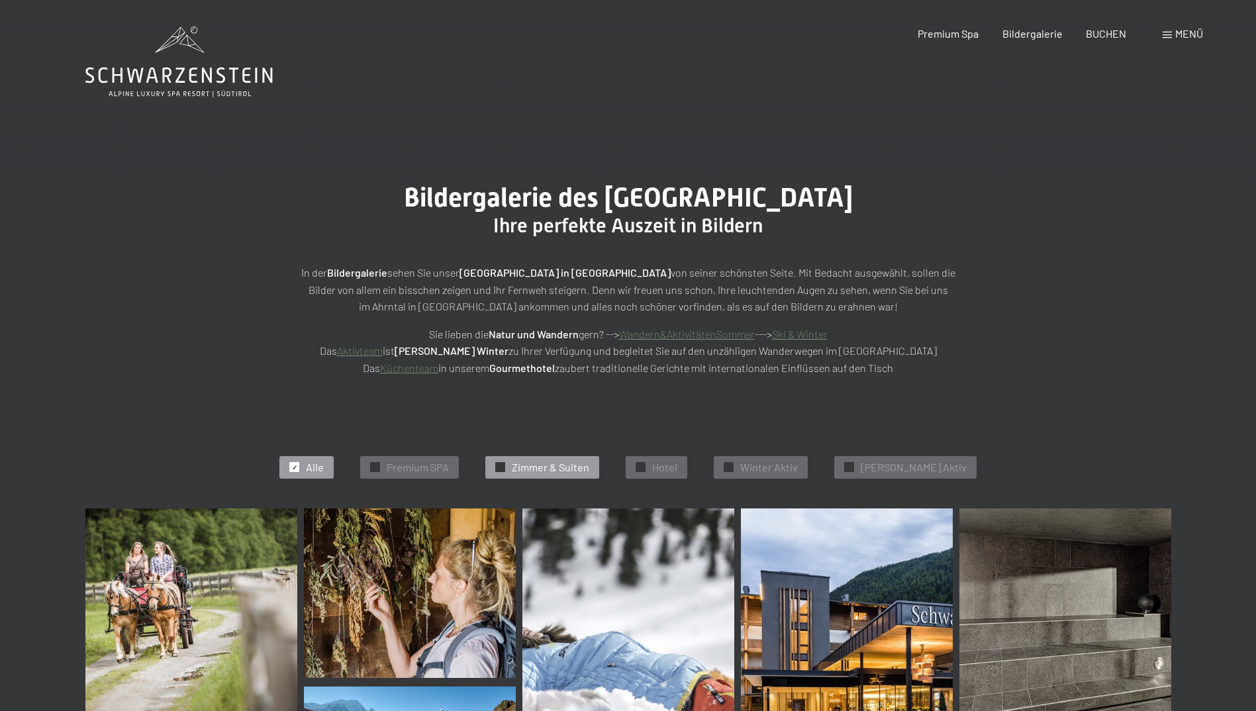
click at [579, 460] on span "Zimmer & Suiten" at bounding box center [550, 467] width 77 height 15
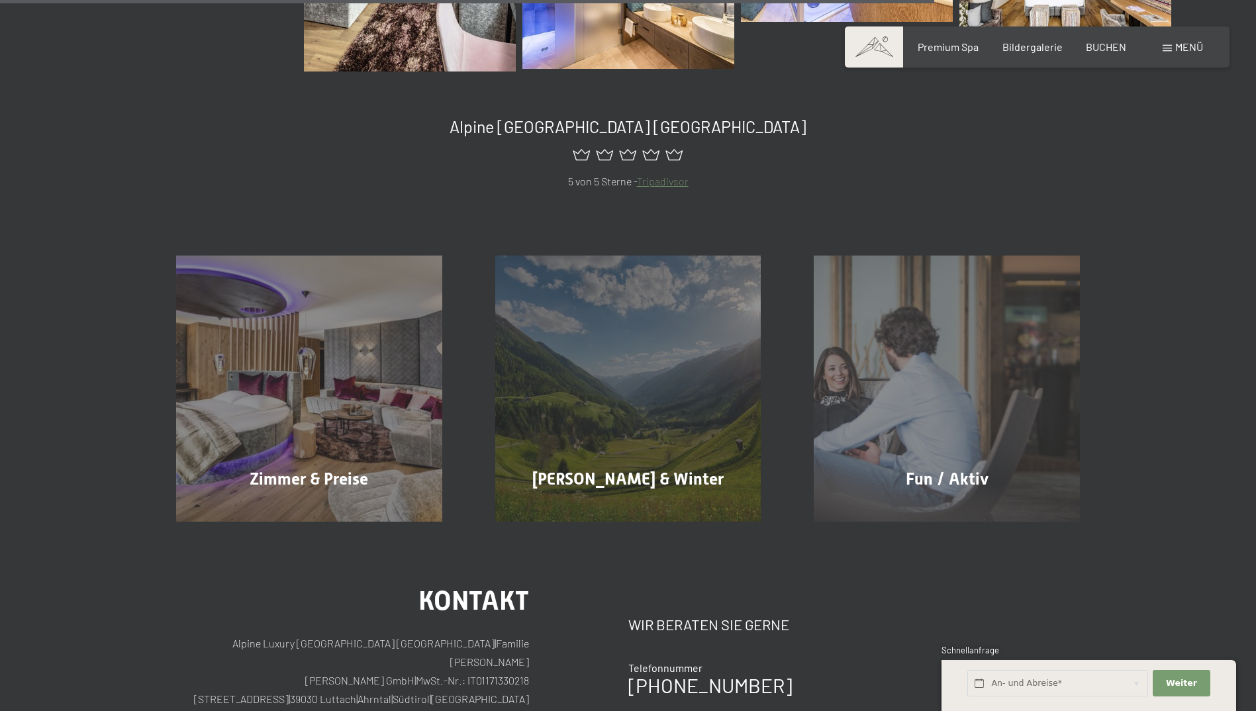
scroll to position [1128, 0]
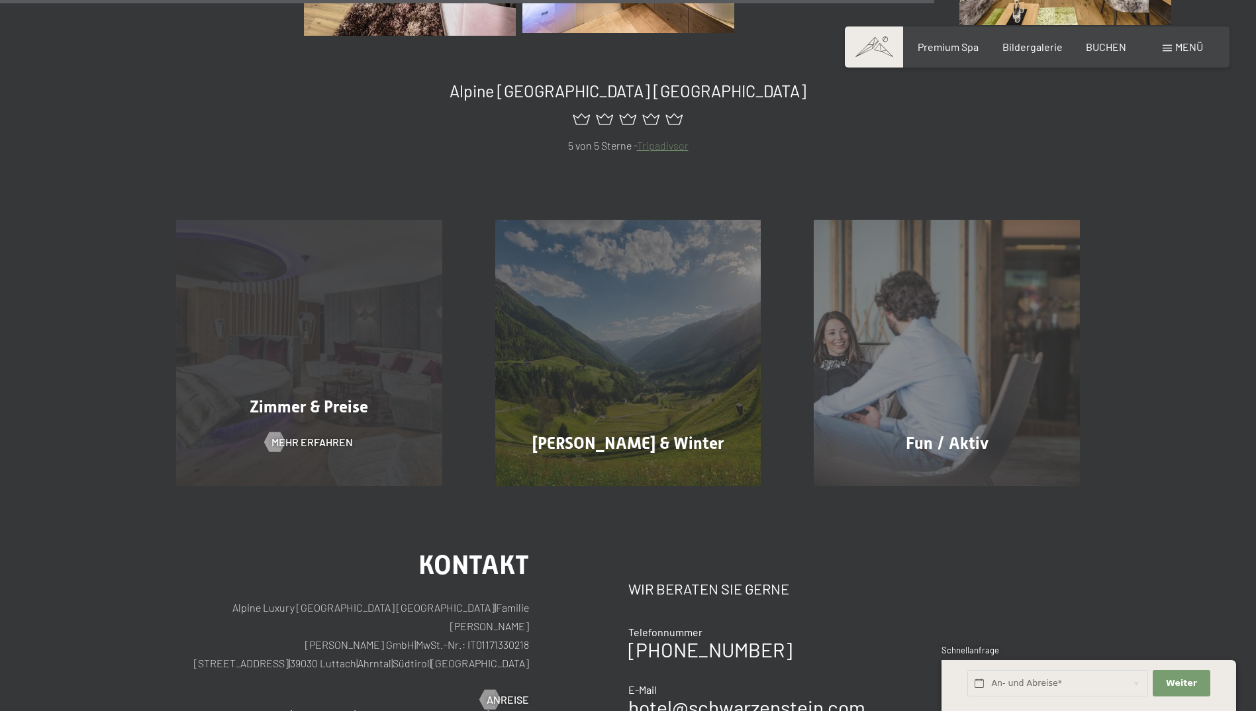
click at [358, 434] on div "Zimmer & Preise Mehr erfahren" at bounding box center [309, 353] width 319 height 266
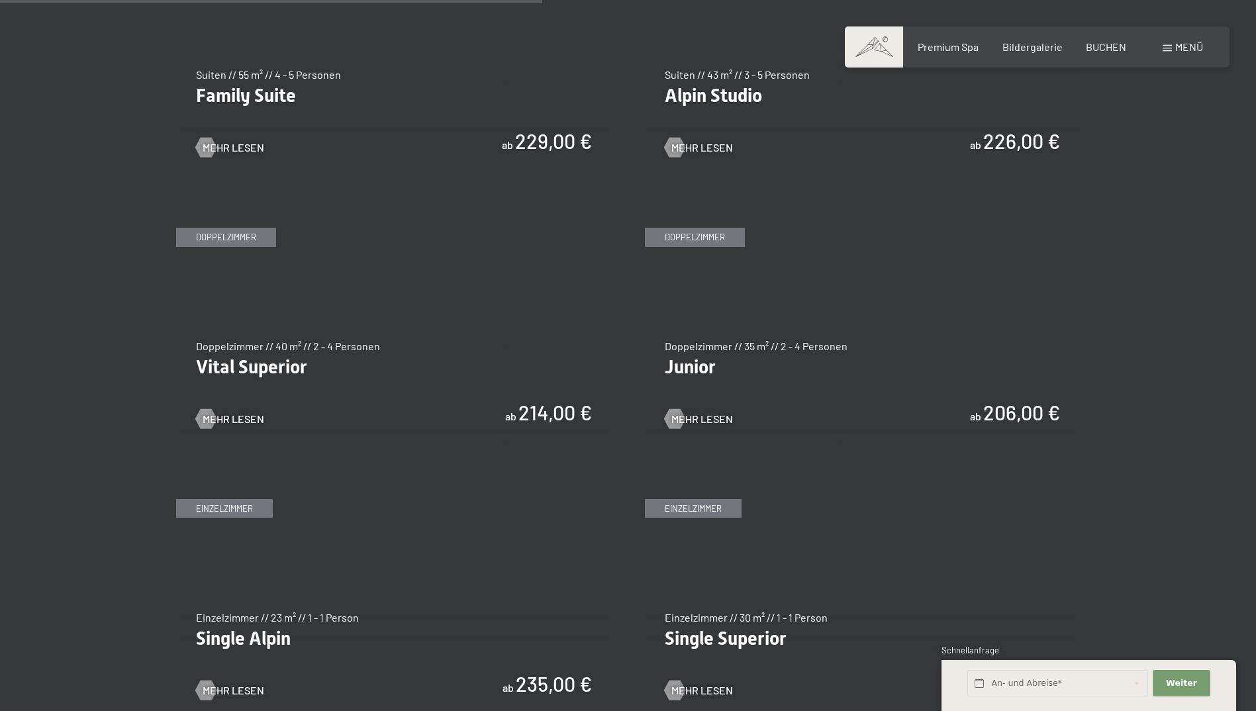
scroll to position [1788, 0]
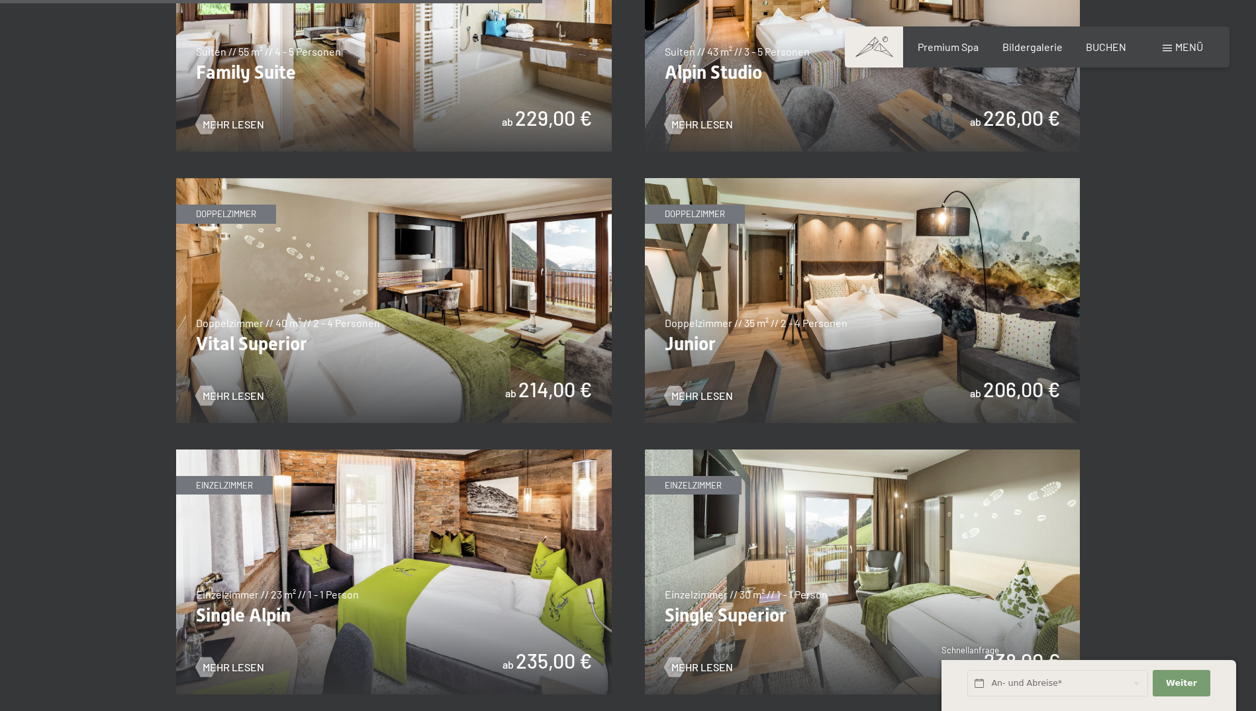
click at [424, 316] on img at bounding box center [394, 300] width 436 height 245
click at [803, 321] on img at bounding box center [863, 300] width 436 height 245
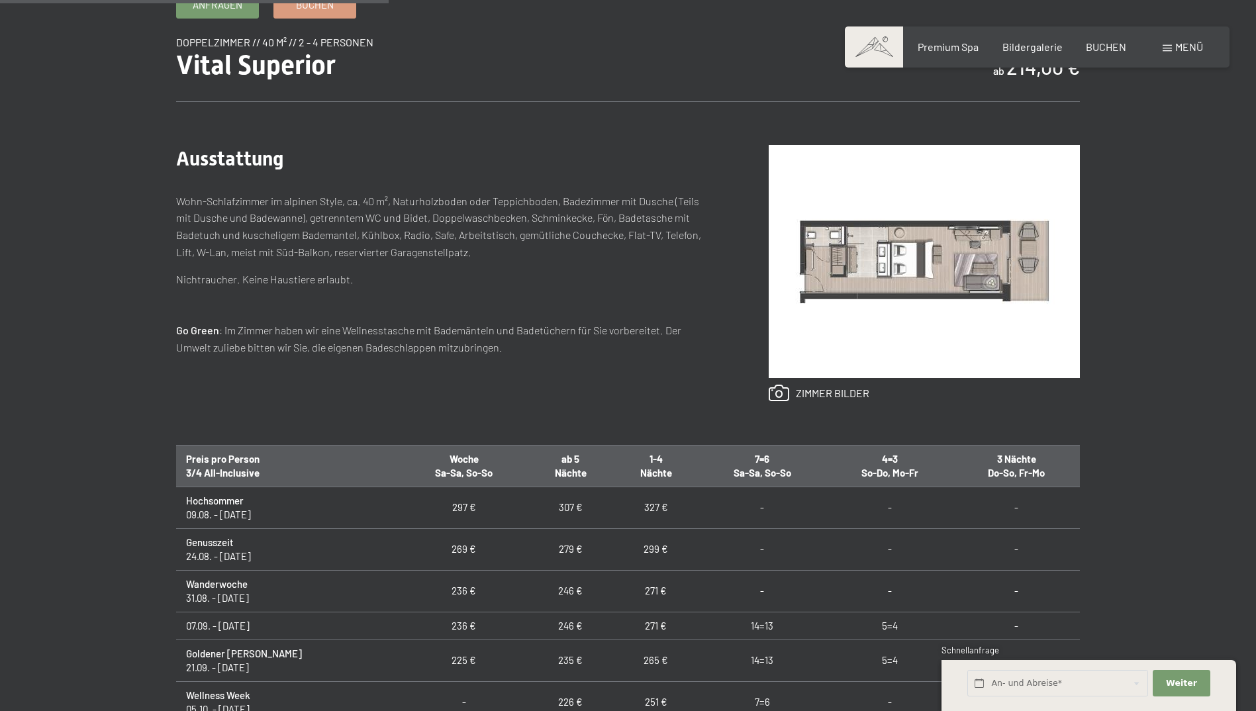
scroll to position [596, 0]
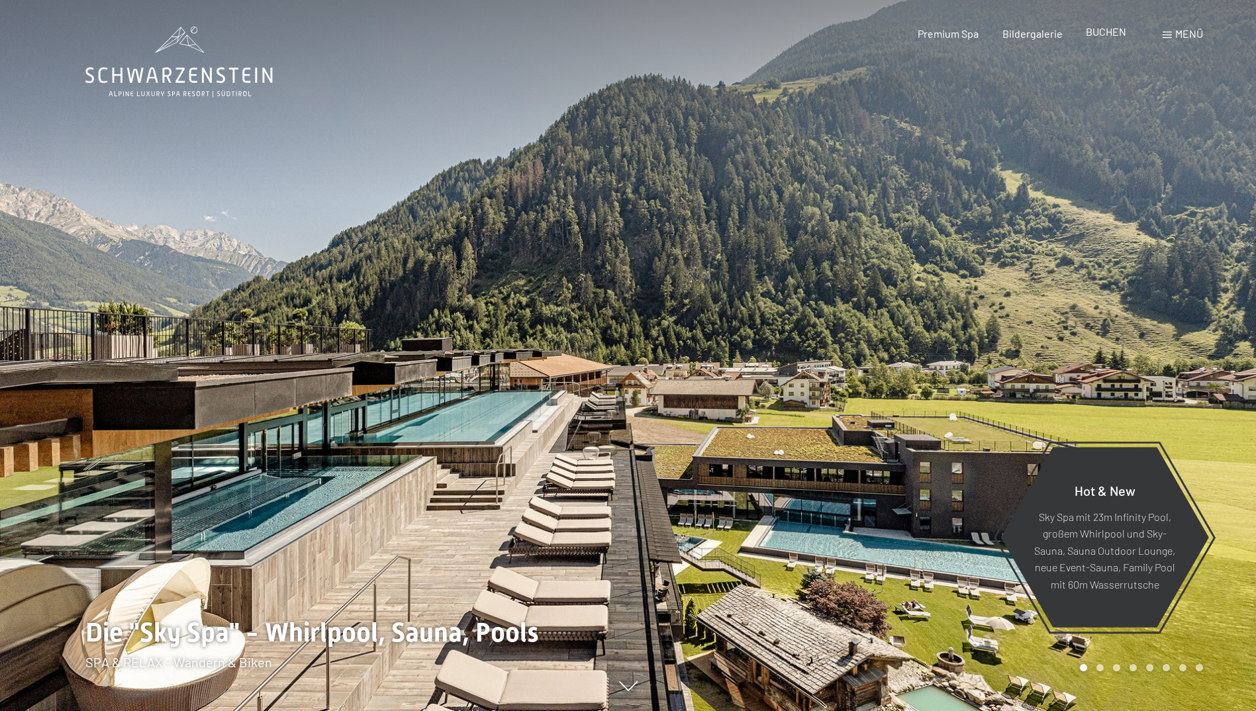
click at [1116, 32] on span "BUCHEN" at bounding box center [1106, 31] width 40 height 13
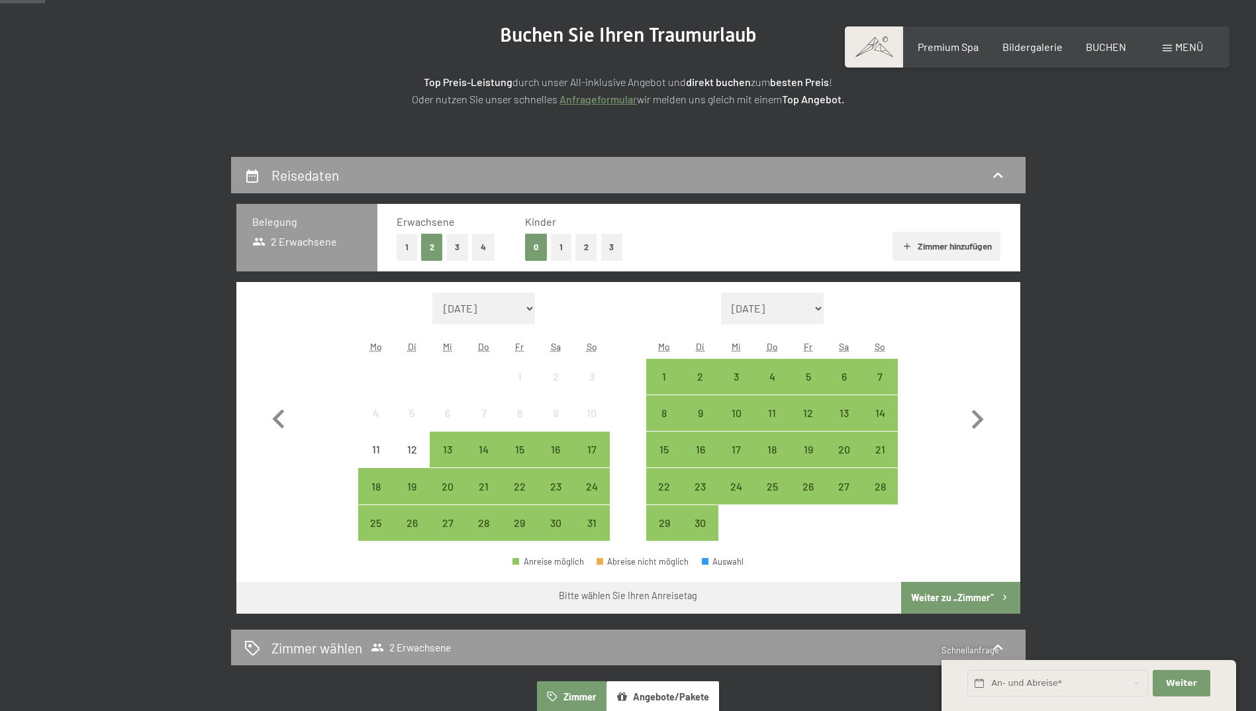
scroll to position [199, 0]
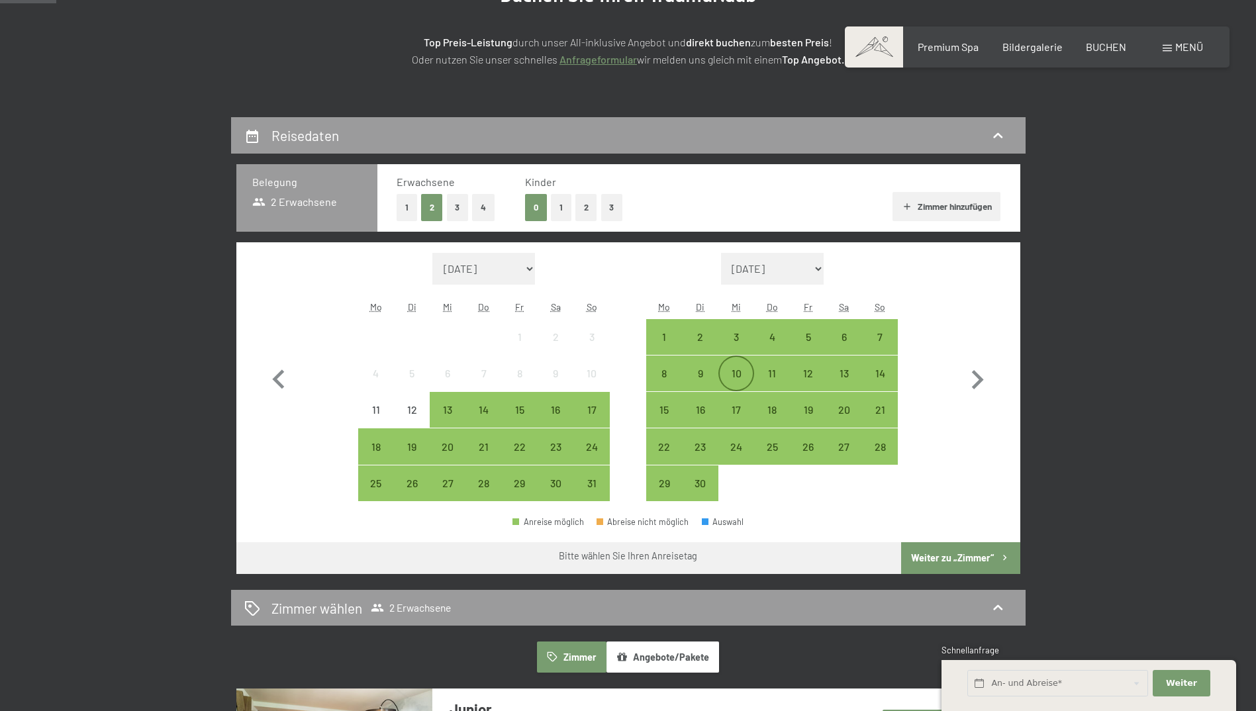
click at [732, 381] on div "10" at bounding box center [736, 384] width 33 height 33
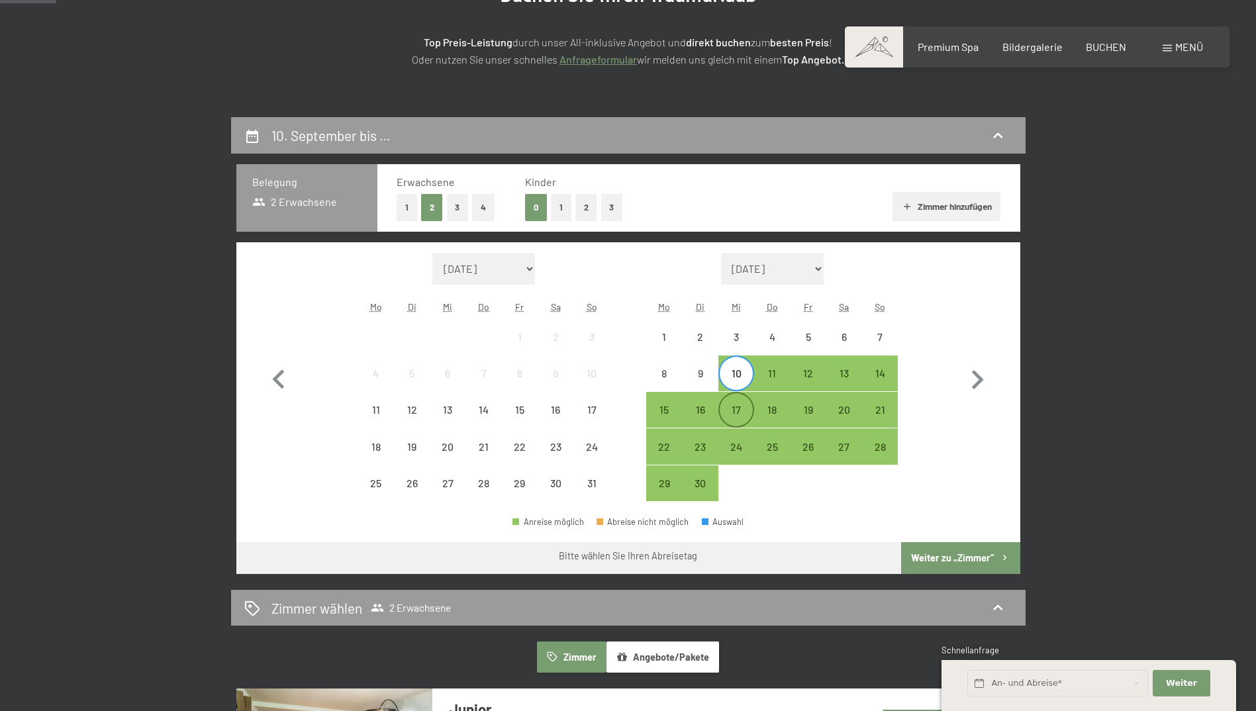
click at [740, 405] on div "17" at bounding box center [736, 421] width 33 height 33
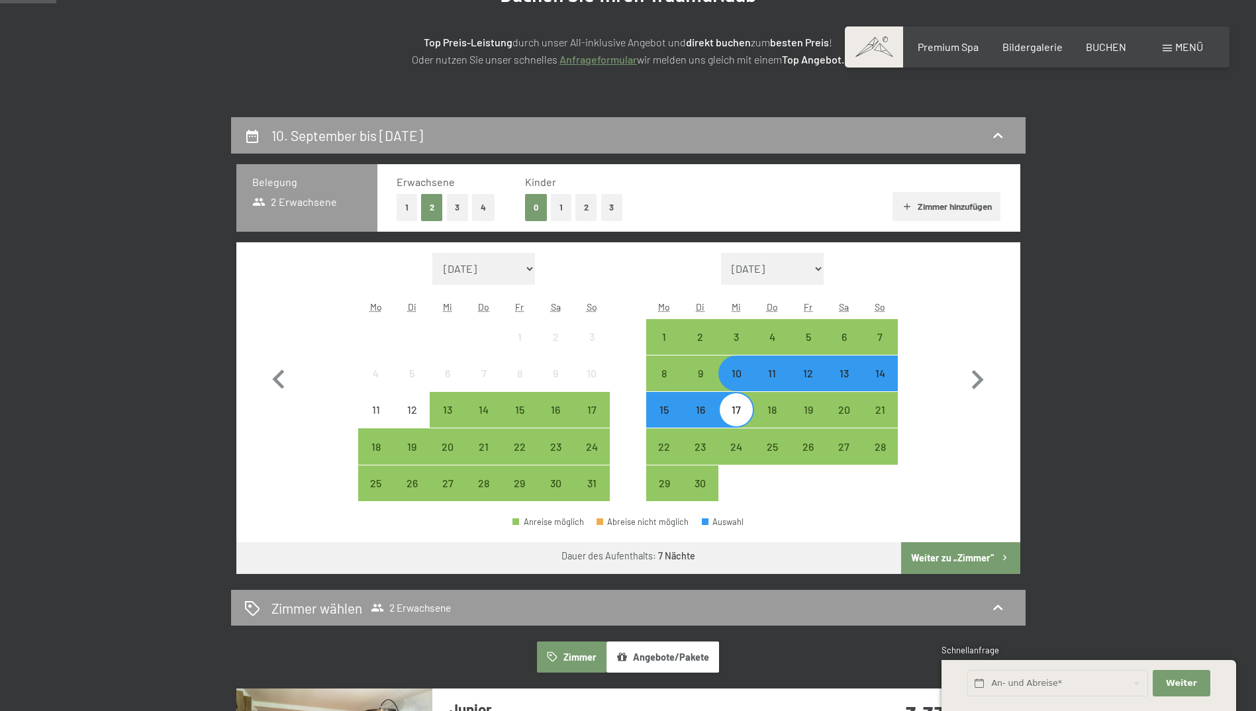
click at [938, 564] on button "Weiter zu „Zimmer“" at bounding box center [960, 558] width 119 height 32
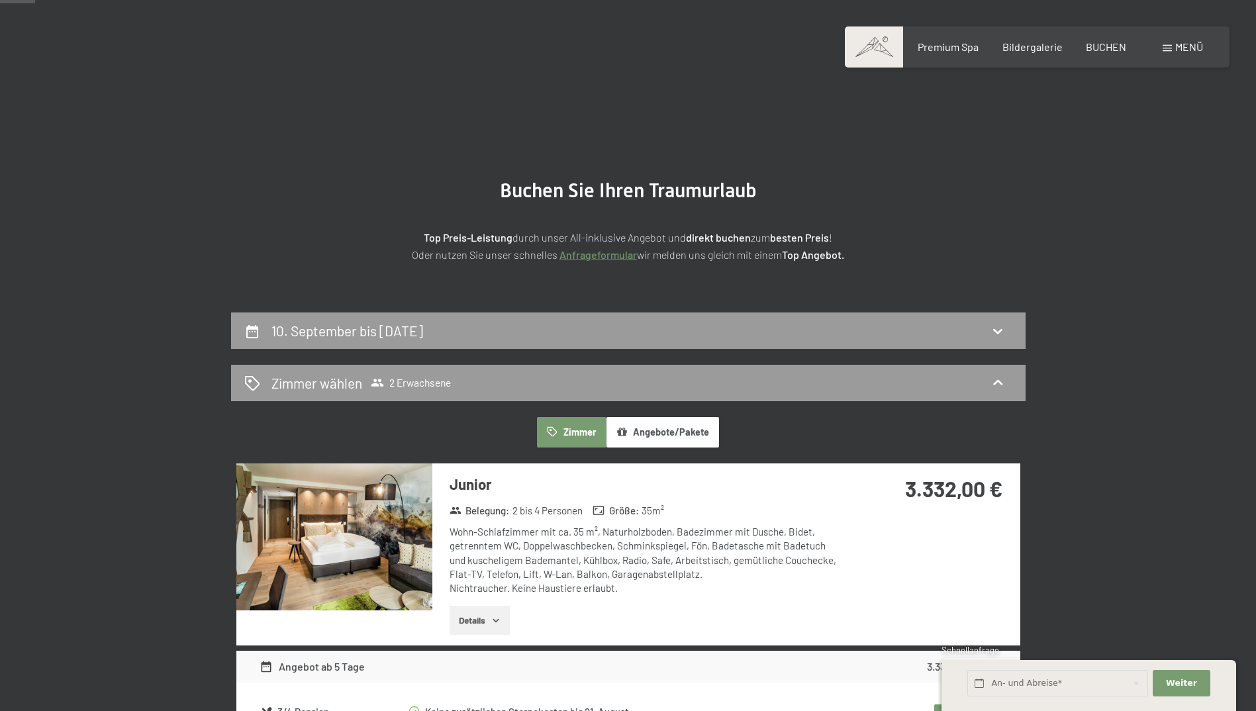
scroll to position [0, 0]
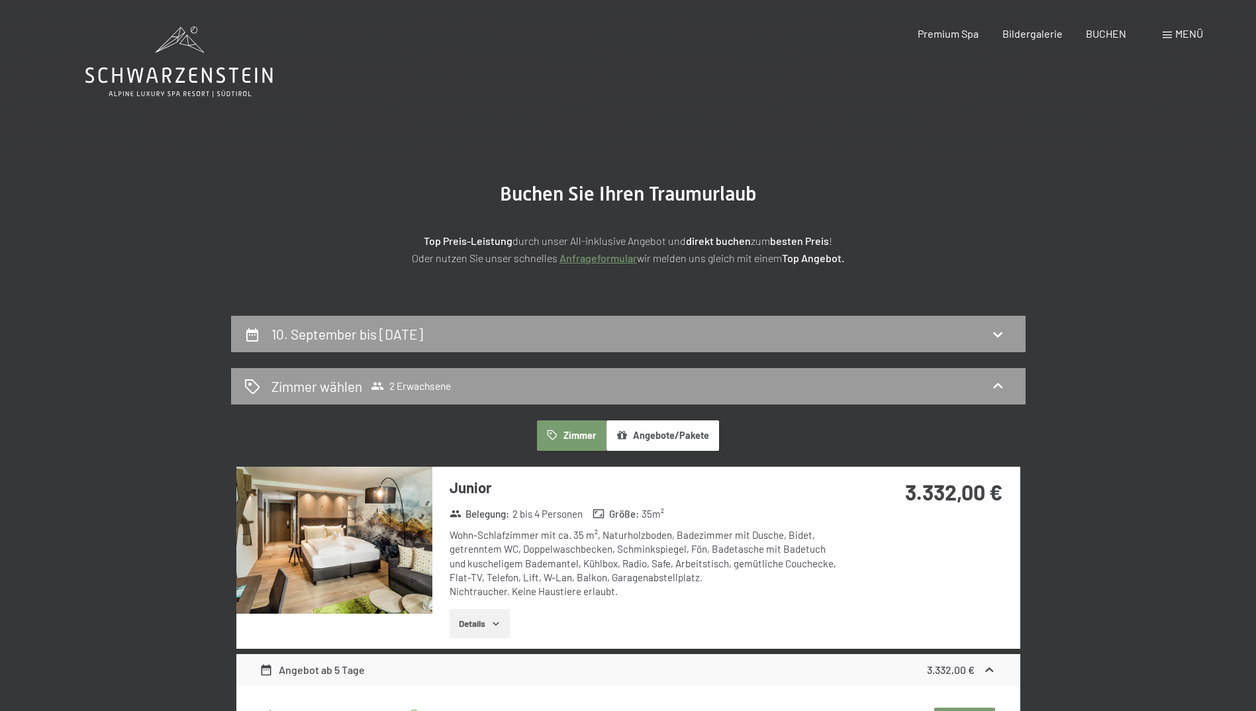
click at [654, 309] on section "Buchen Sie Ihren Traumurlaub Top Preis-Leistung durch unser All-inklusive Angeb…" at bounding box center [628, 223] width 1256 height 183
click at [653, 337] on div "10. September bis [DATE]" at bounding box center [628, 333] width 768 height 19
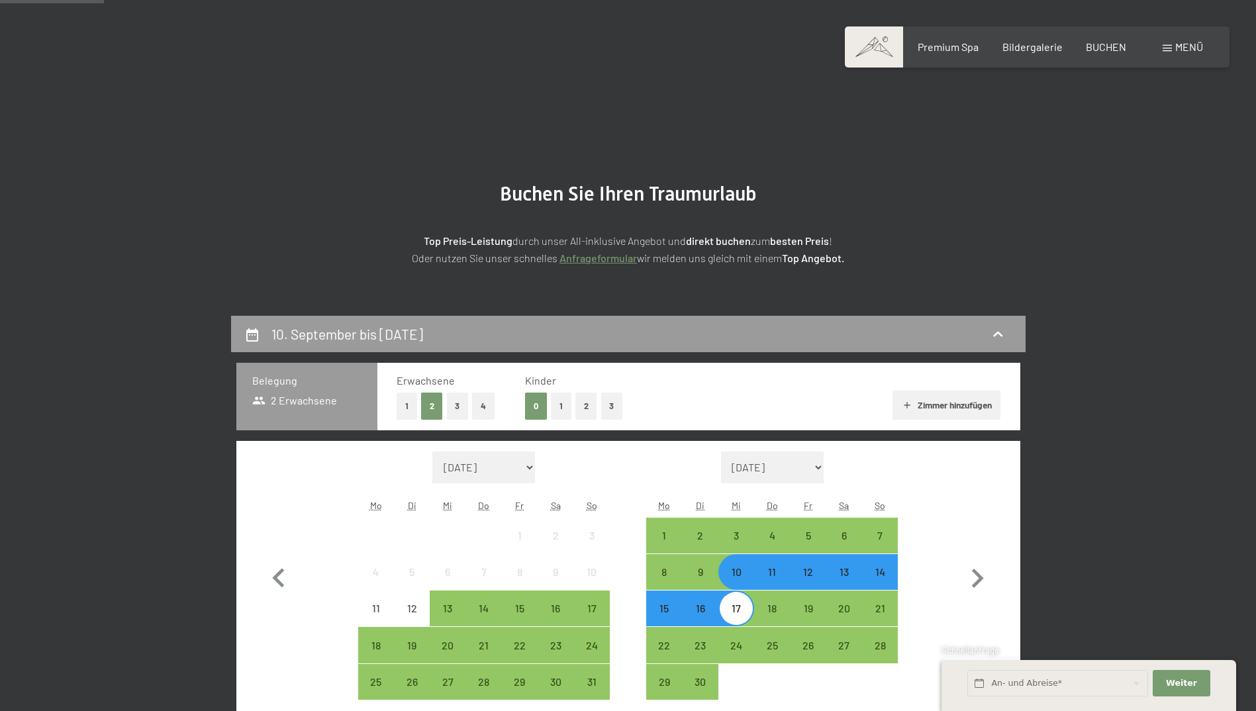
scroll to position [316, 0]
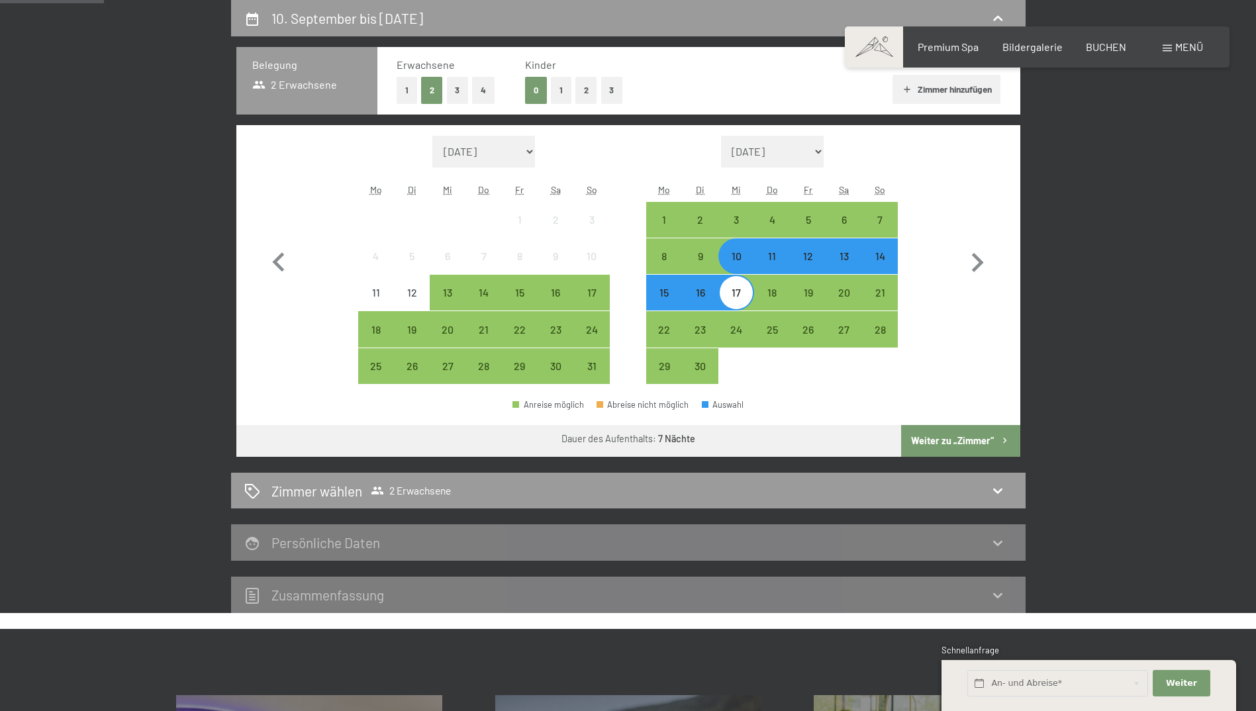
click at [775, 256] on div "11" at bounding box center [772, 267] width 33 height 33
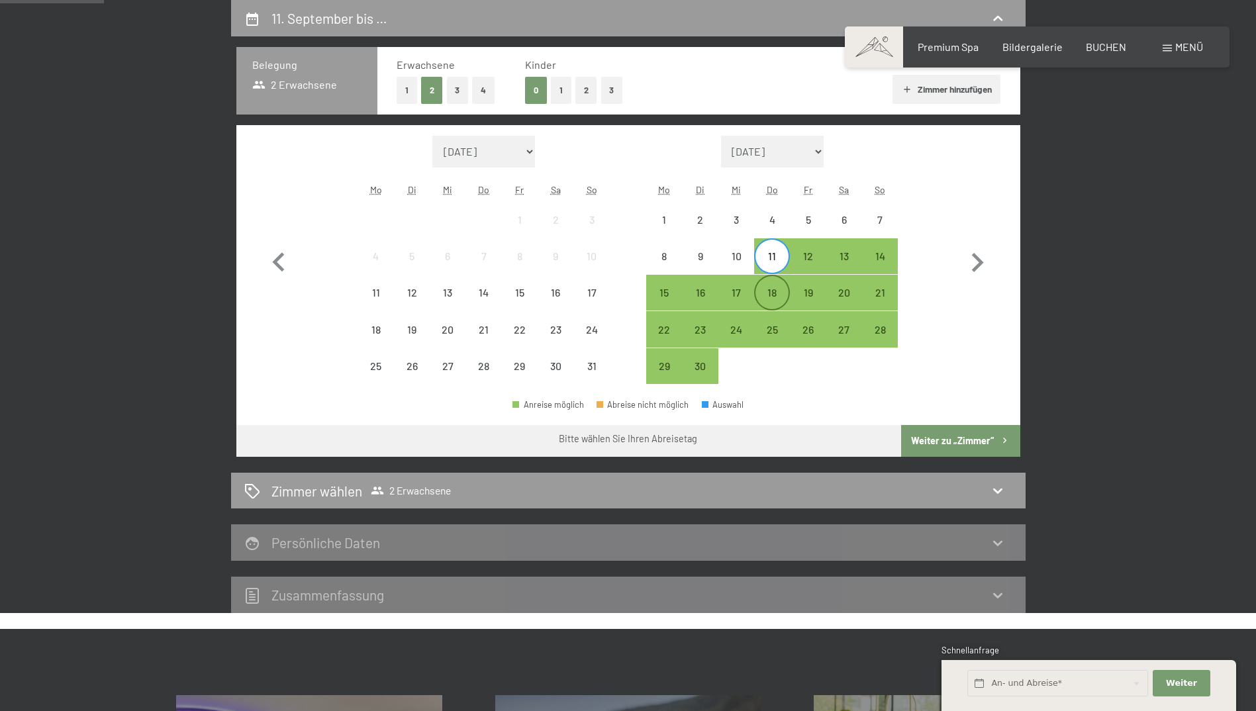
click at [778, 286] on div "18" at bounding box center [772, 292] width 33 height 33
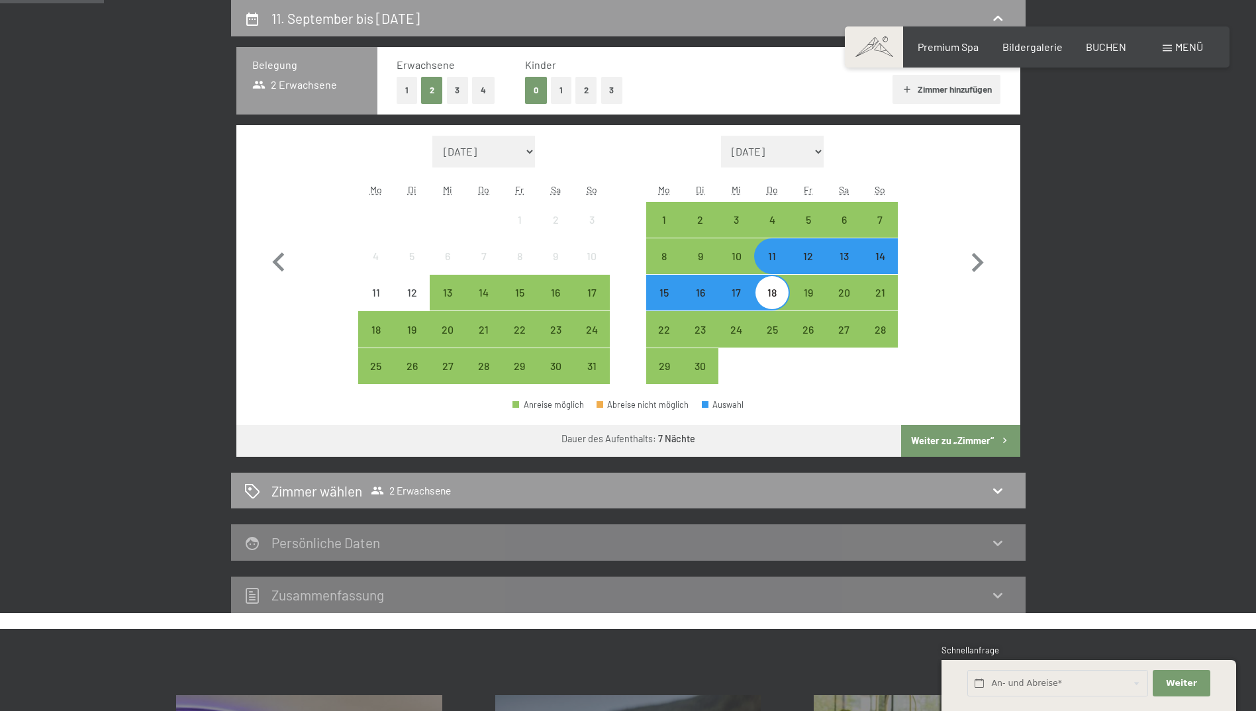
click at [923, 434] on button "Weiter zu „Zimmer“" at bounding box center [960, 441] width 119 height 32
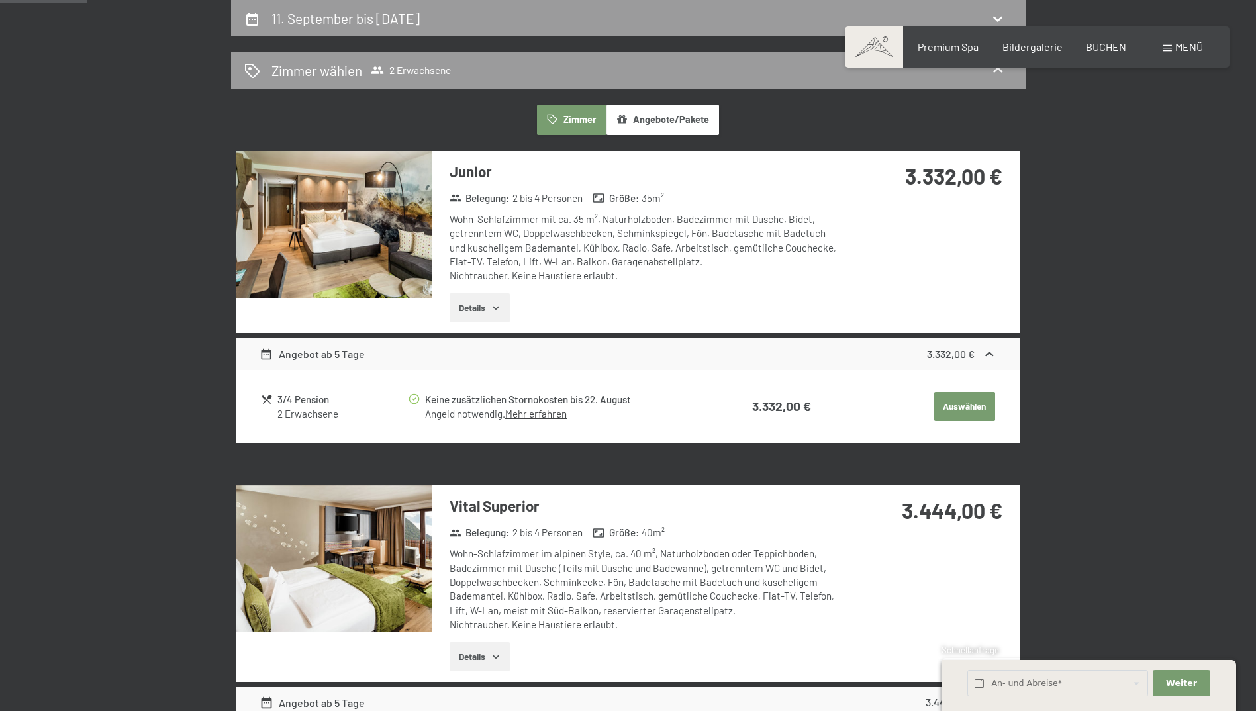
scroll to position [51, 0]
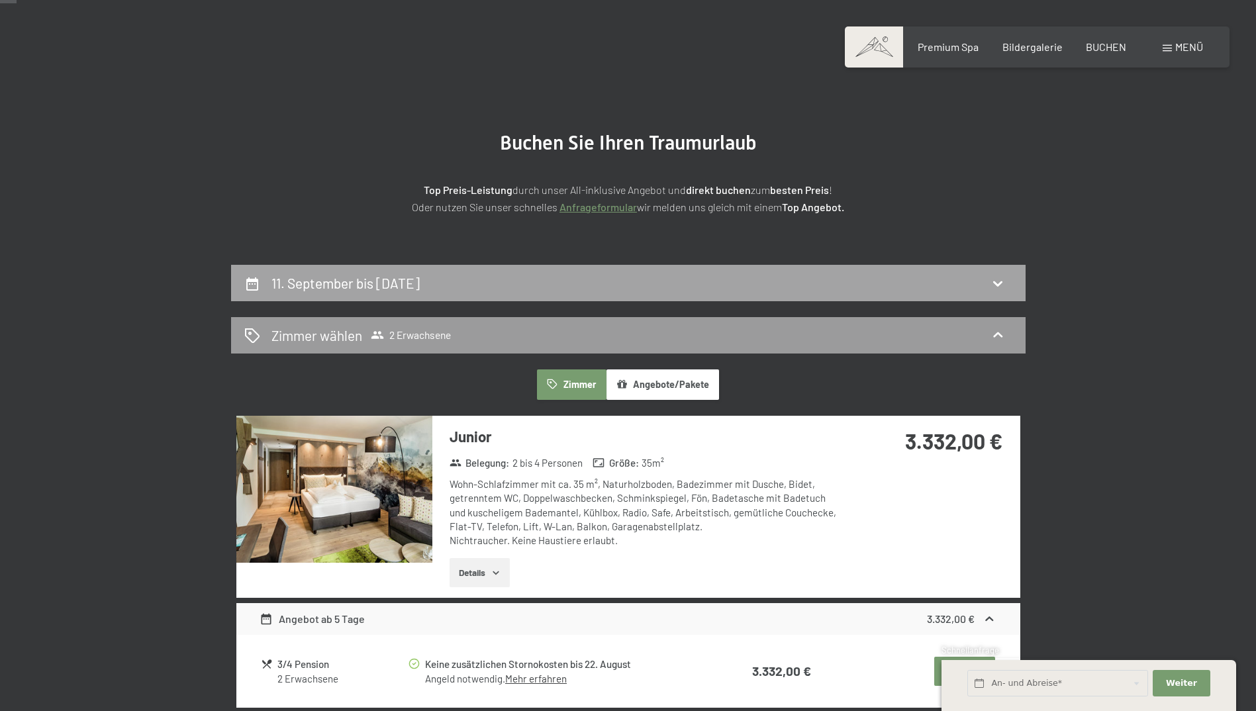
click at [835, 281] on div "11. September bis [DATE]" at bounding box center [628, 282] width 768 height 19
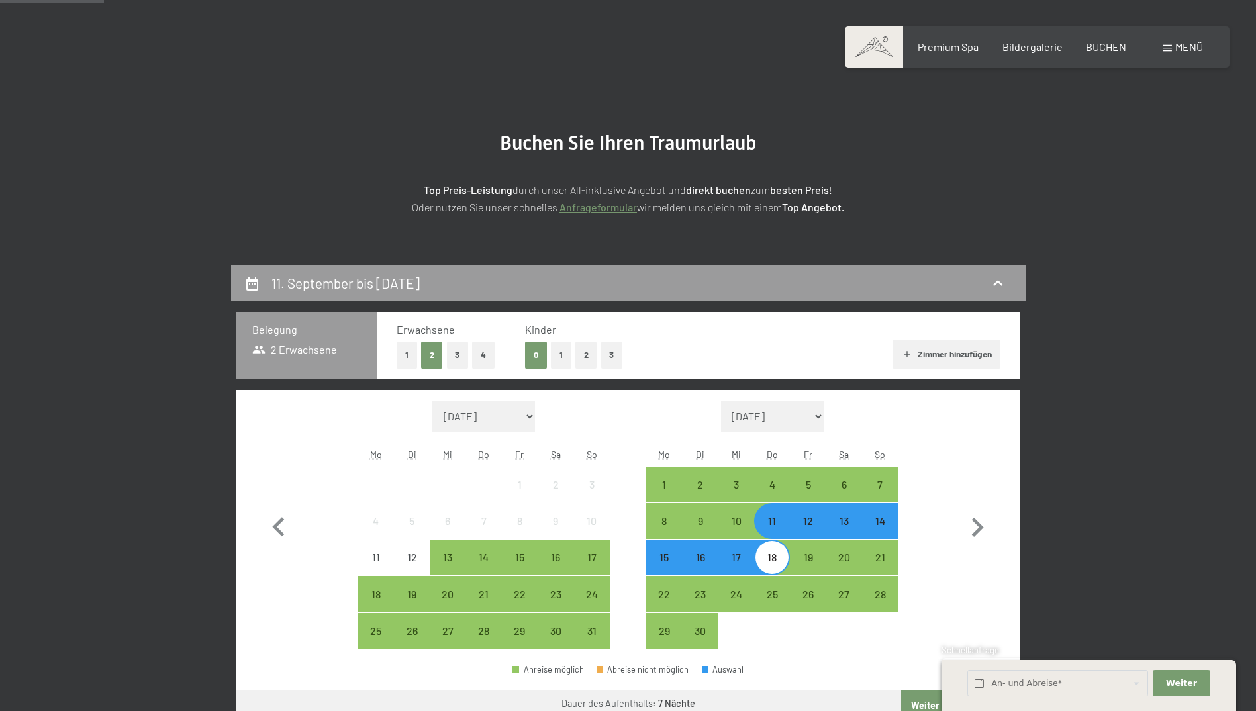
scroll to position [316, 0]
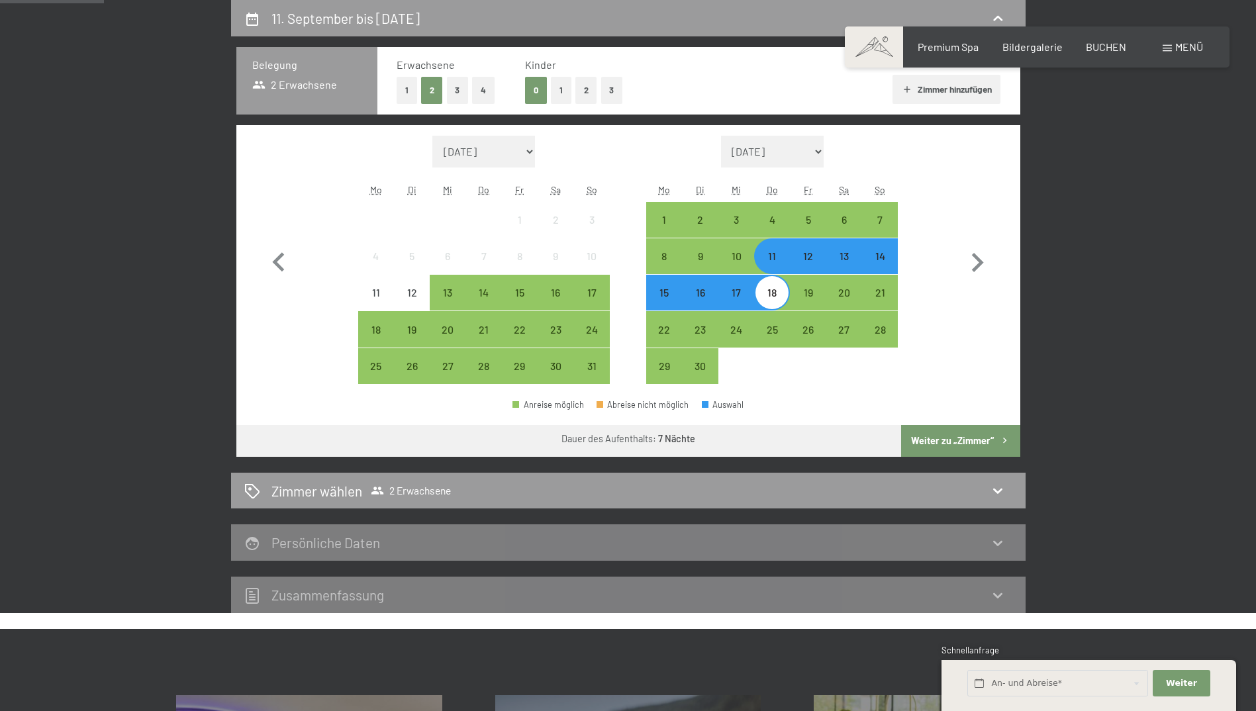
click at [881, 263] on div "14" at bounding box center [879, 267] width 33 height 33
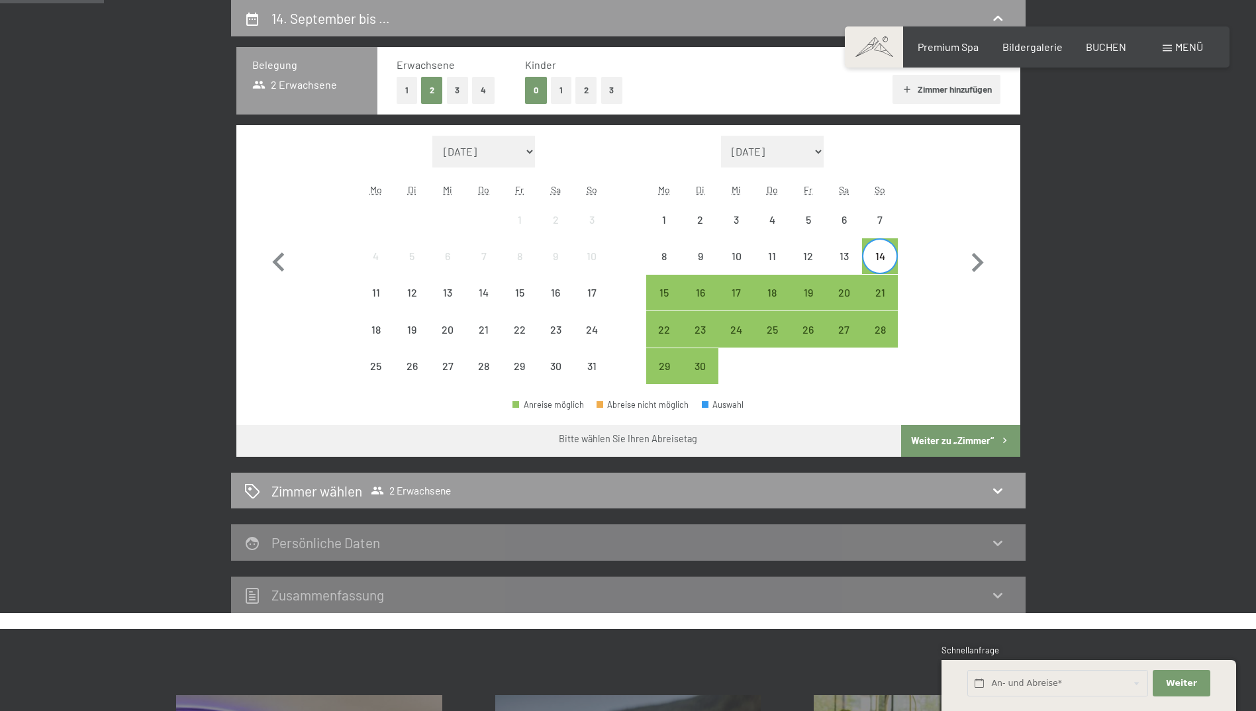
drag, startPoint x: 881, startPoint y: 293, endPoint x: 901, endPoint y: 338, distance: 49.2
click at [881, 293] on div "21" at bounding box center [879, 303] width 33 height 33
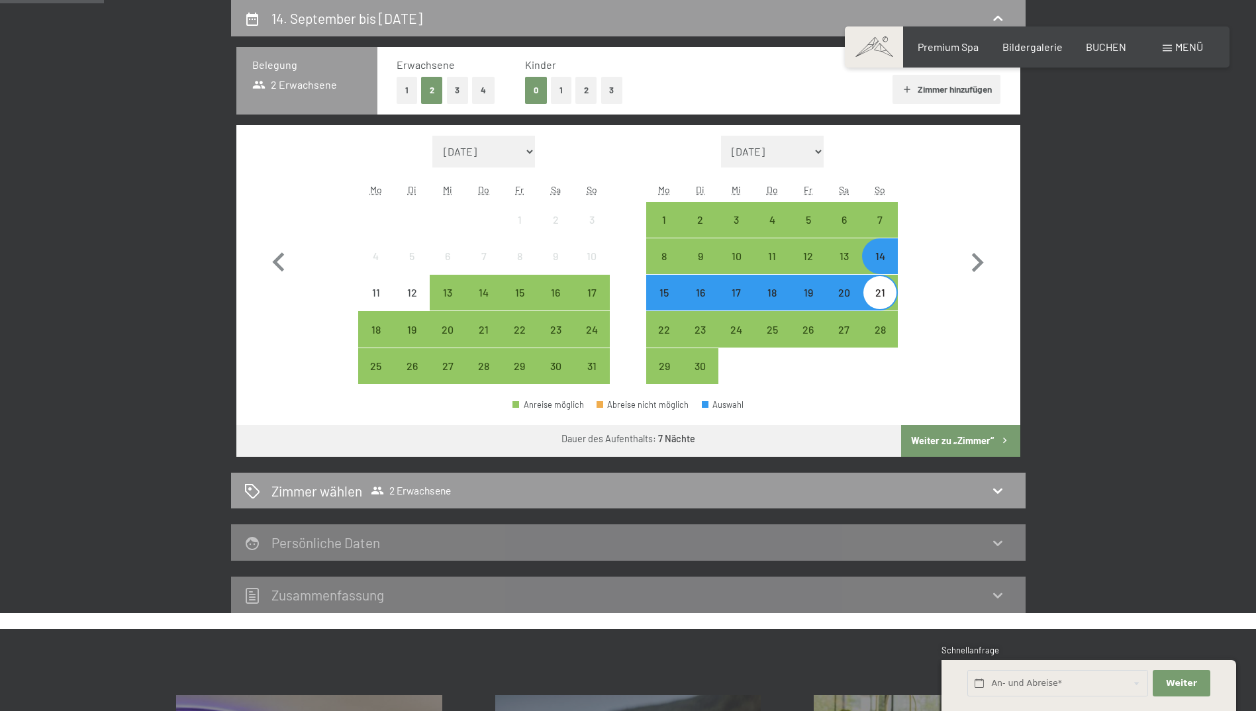
click at [934, 433] on button "Weiter zu „Zimmer“" at bounding box center [960, 441] width 119 height 32
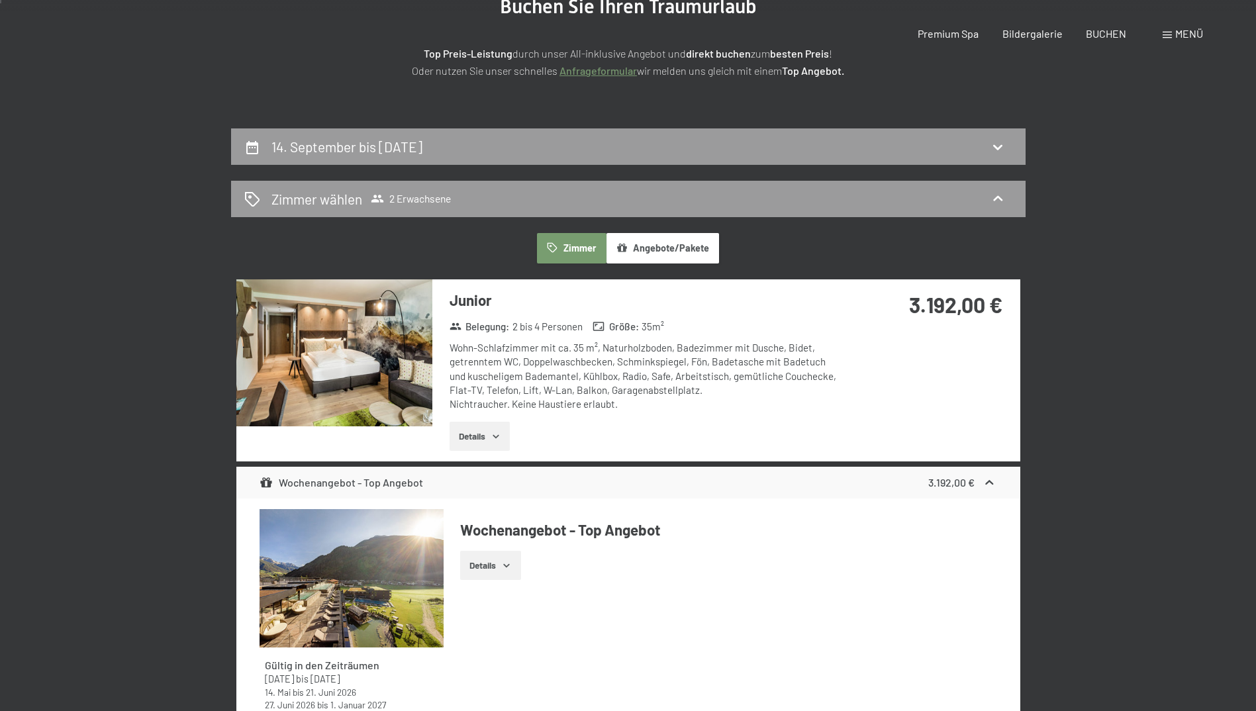
scroll to position [0, 0]
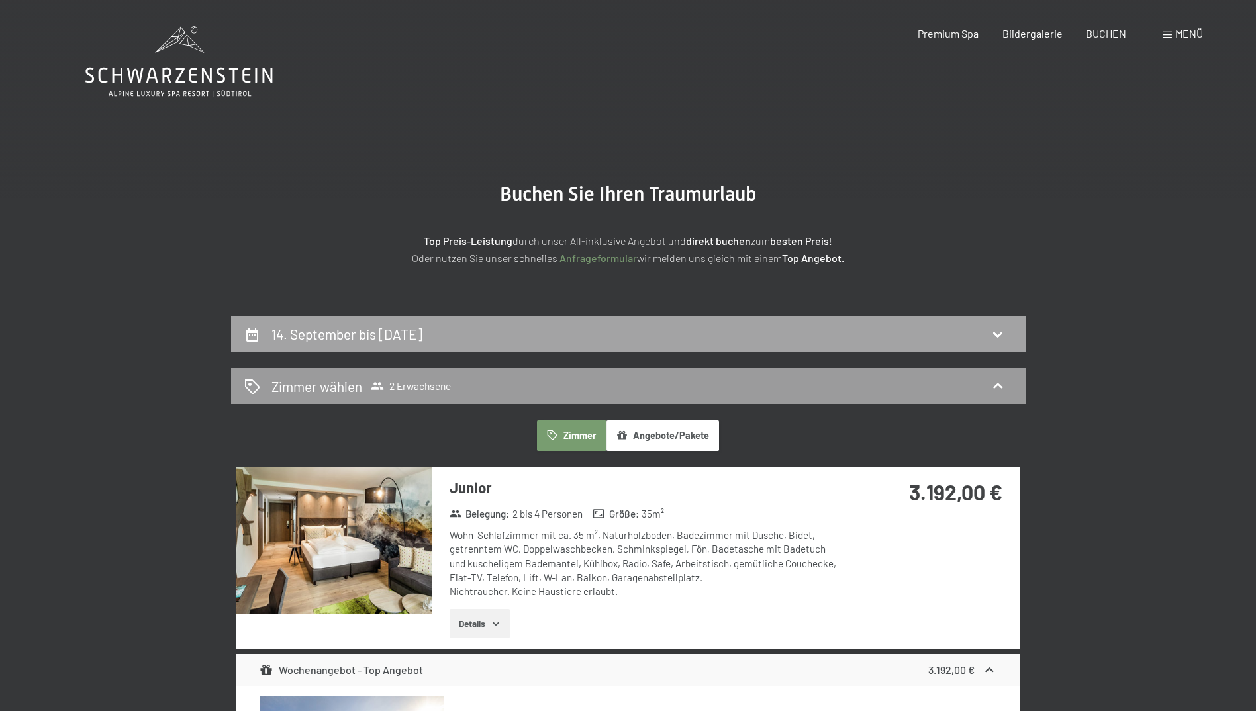
click at [791, 334] on div "14. September bis [DATE]" at bounding box center [628, 333] width 768 height 19
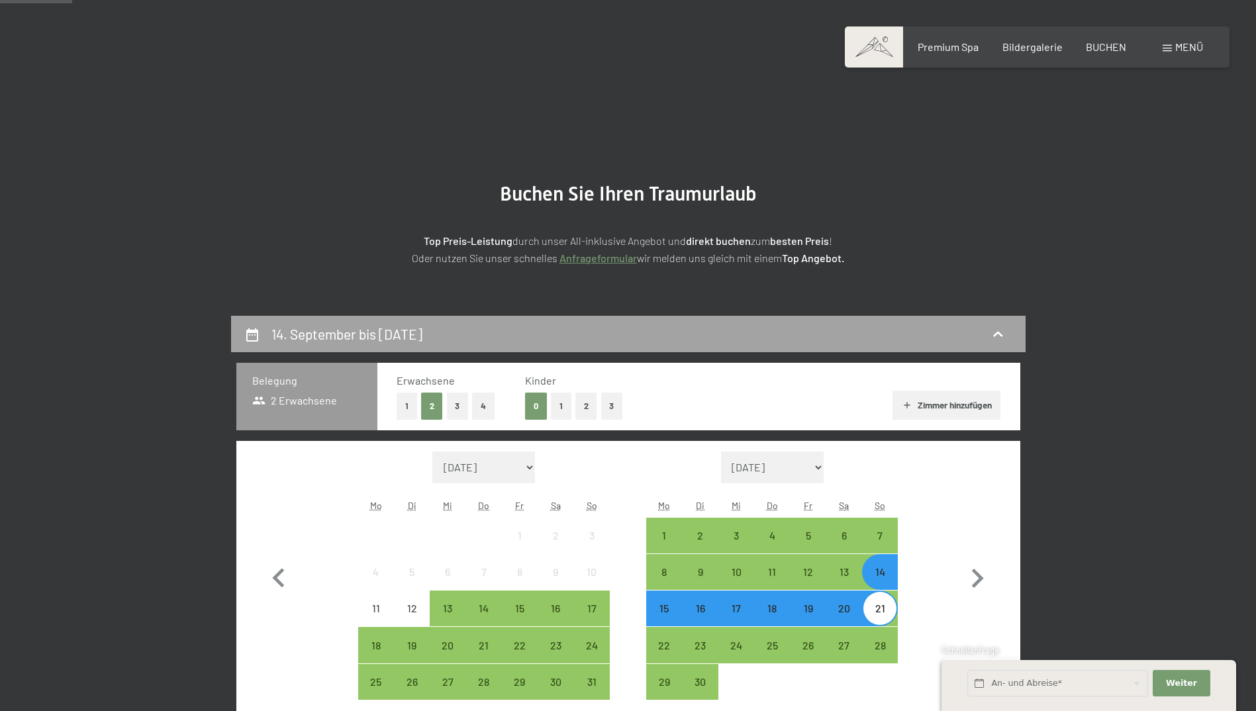
scroll to position [316, 0]
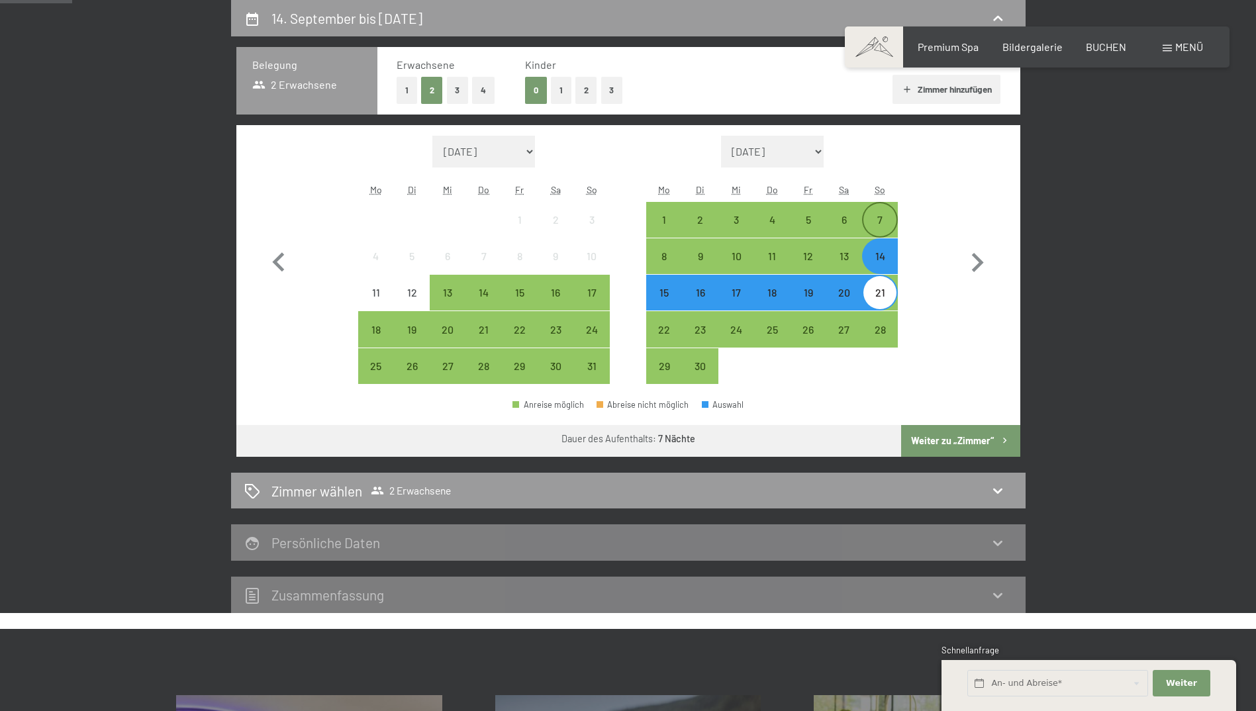
click at [879, 215] on div "7" at bounding box center [879, 231] width 33 height 33
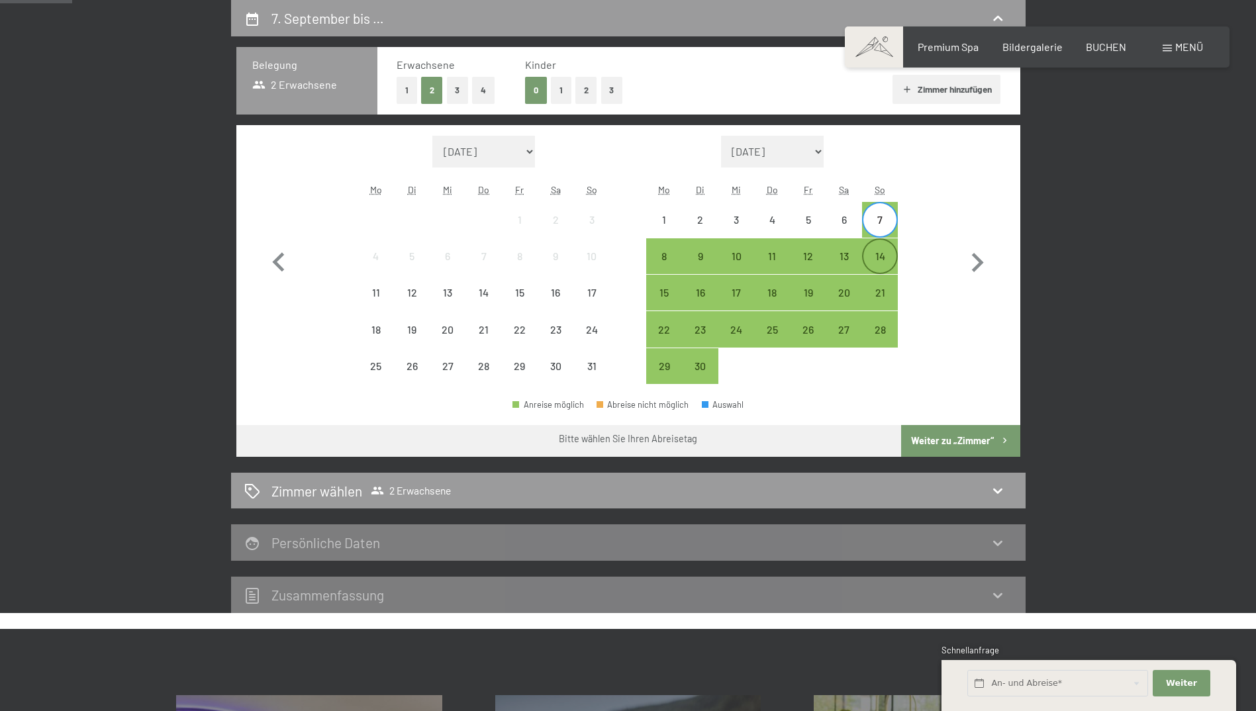
drag, startPoint x: 874, startPoint y: 258, endPoint x: 891, endPoint y: 307, distance: 51.9
click at [874, 258] on div "14" at bounding box center [879, 267] width 33 height 33
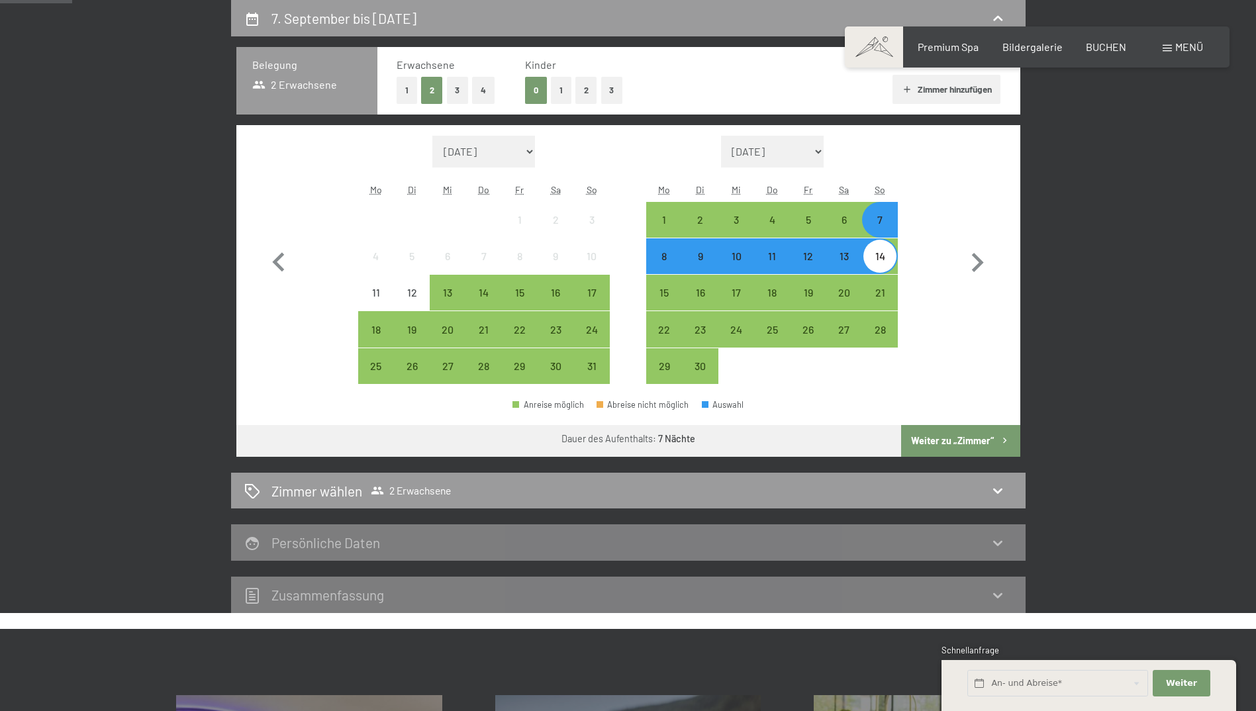
click at [948, 442] on button "Weiter zu „Zimmer“" at bounding box center [960, 441] width 119 height 32
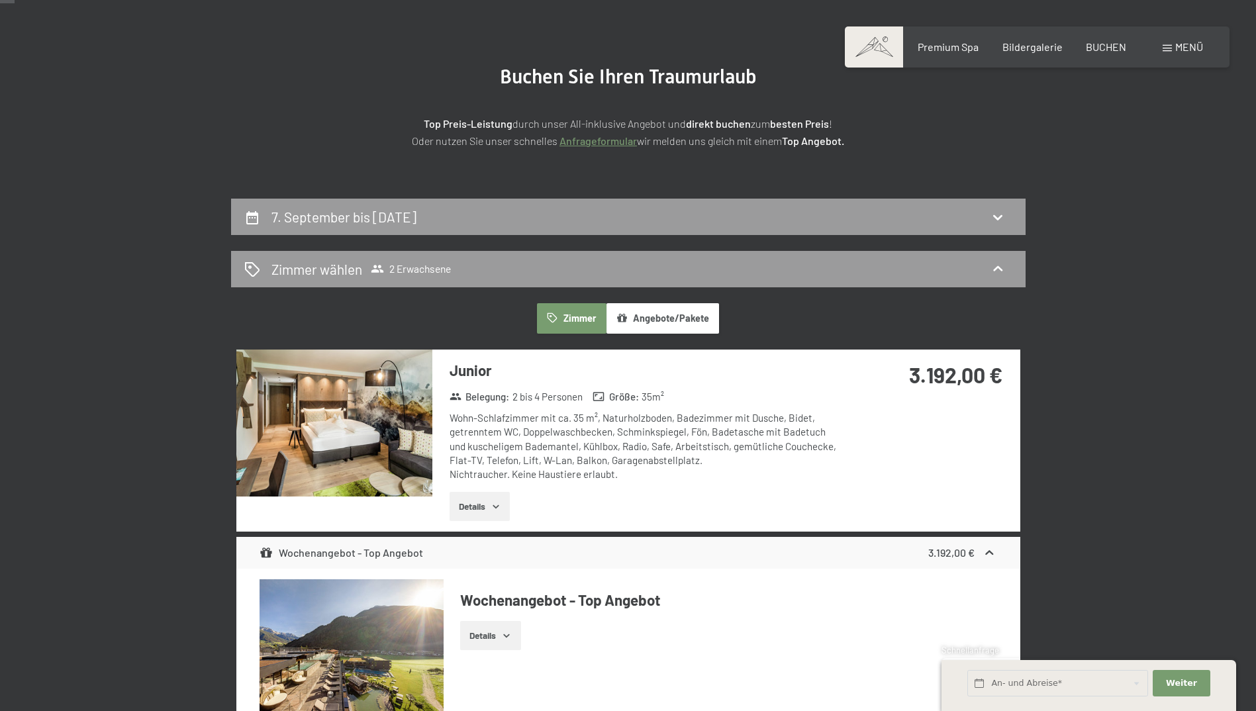
scroll to position [0, 0]
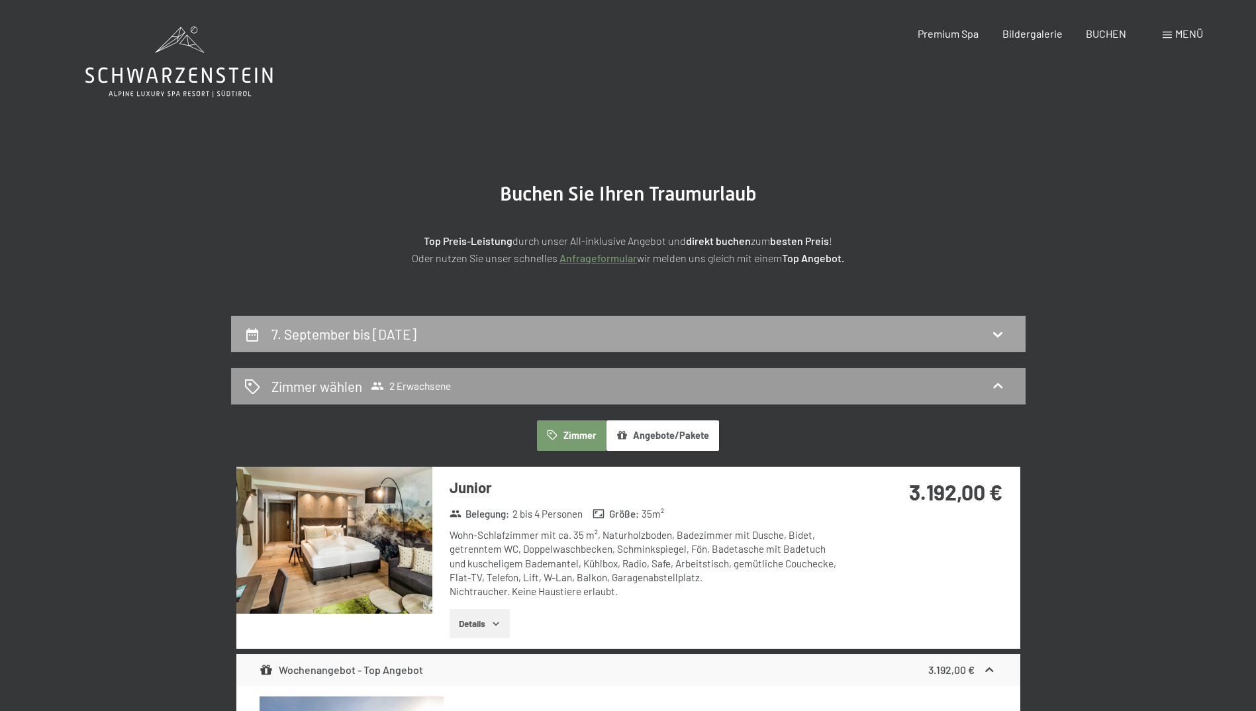
click at [977, 319] on div "7. September bis [DATE]" at bounding box center [628, 334] width 795 height 36
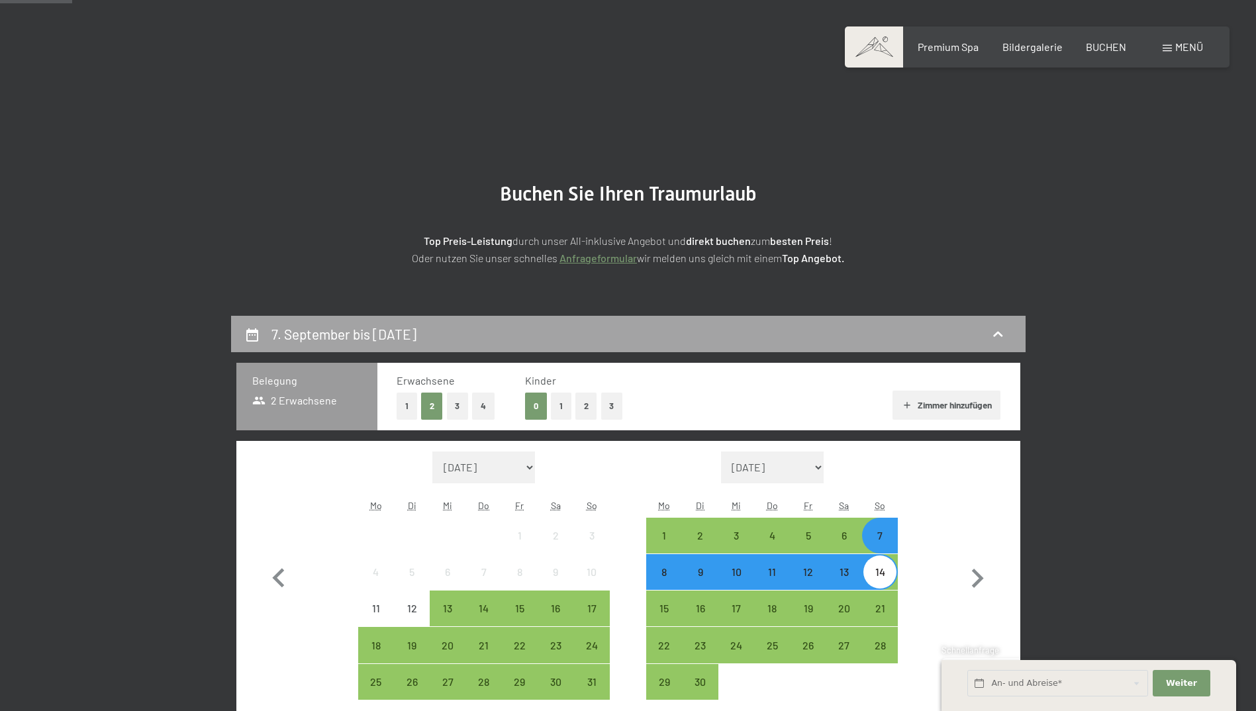
scroll to position [316, 0]
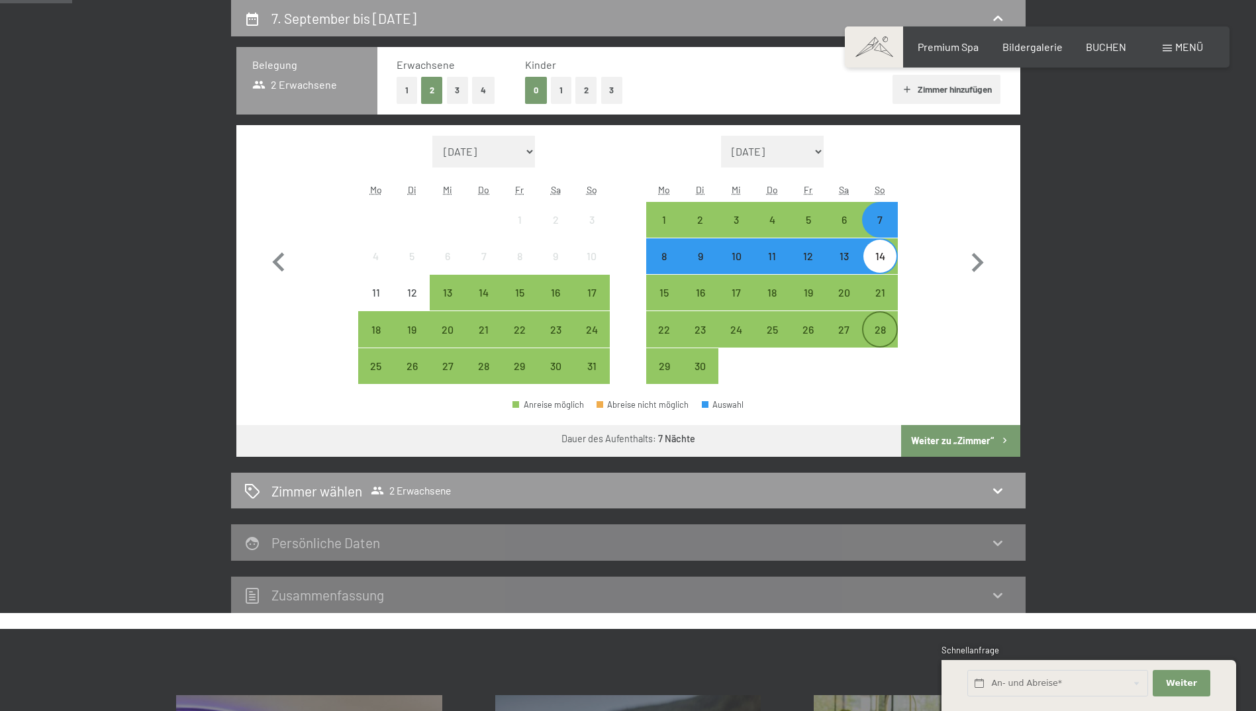
drag, startPoint x: 884, startPoint y: 290, endPoint x: 886, endPoint y: 325, distance: 35.2
click at [884, 295] on div "21" at bounding box center [879, 303] width 33 height 33
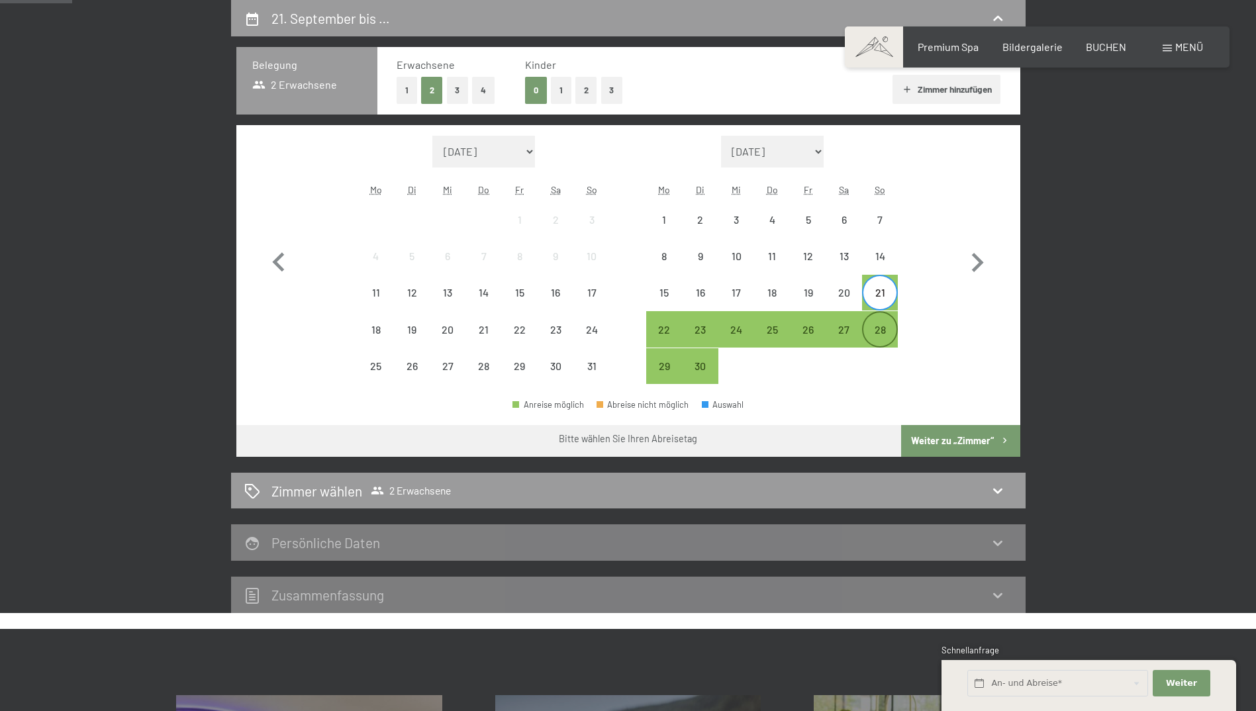
click at [883, 330] on div "28" at bounding box center [879, 340] width 33 height 33
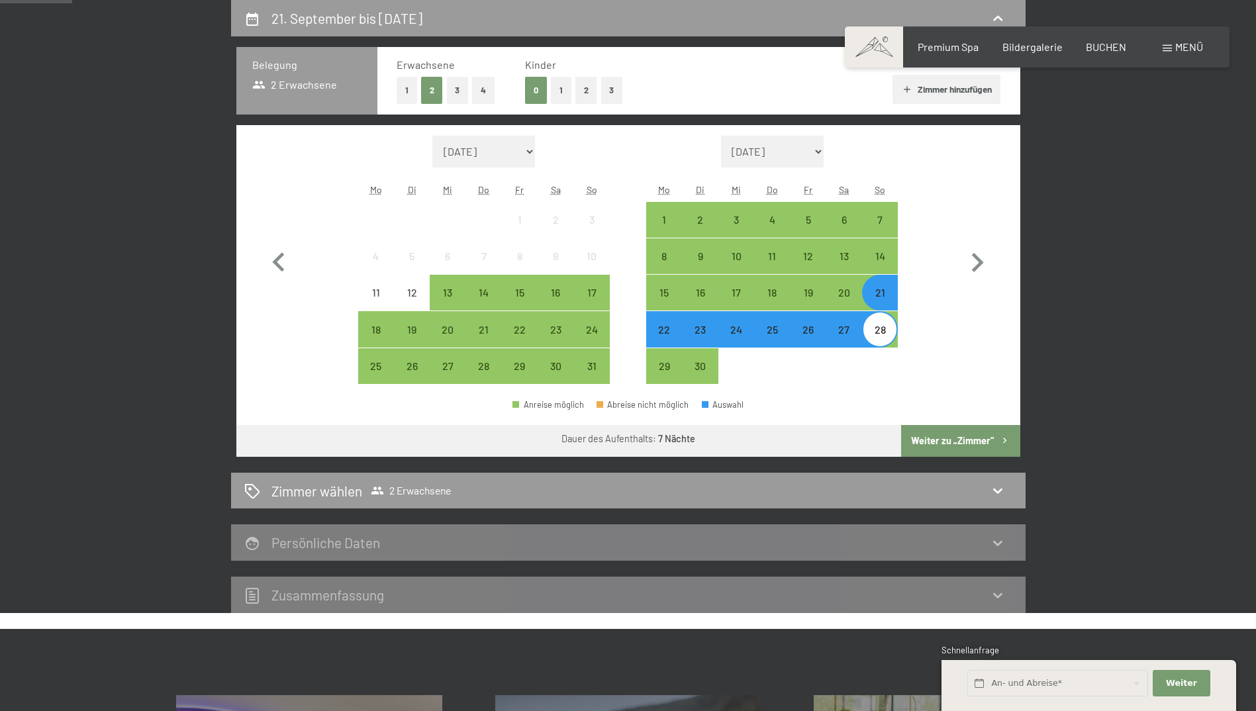
click at [931, 449] on button "Weiter zu „Zimmer“" at bounding box center [960, 441] width 119 height 32
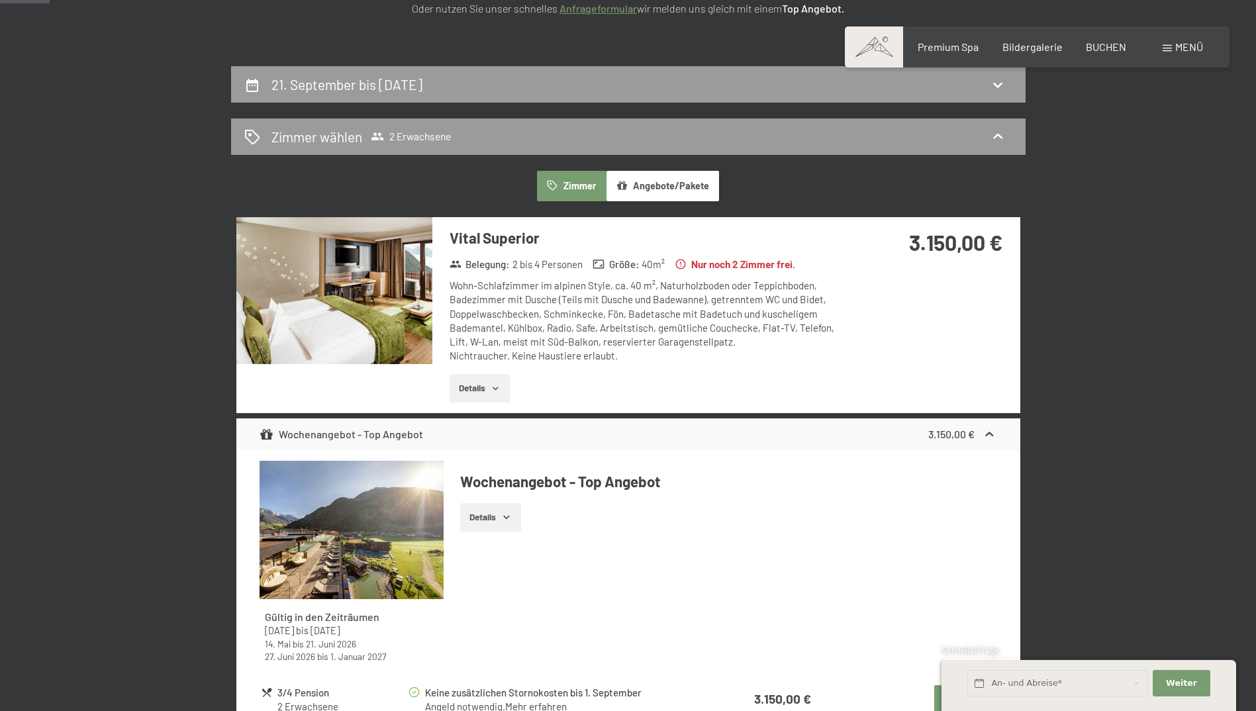
scroll to position [0, 0]
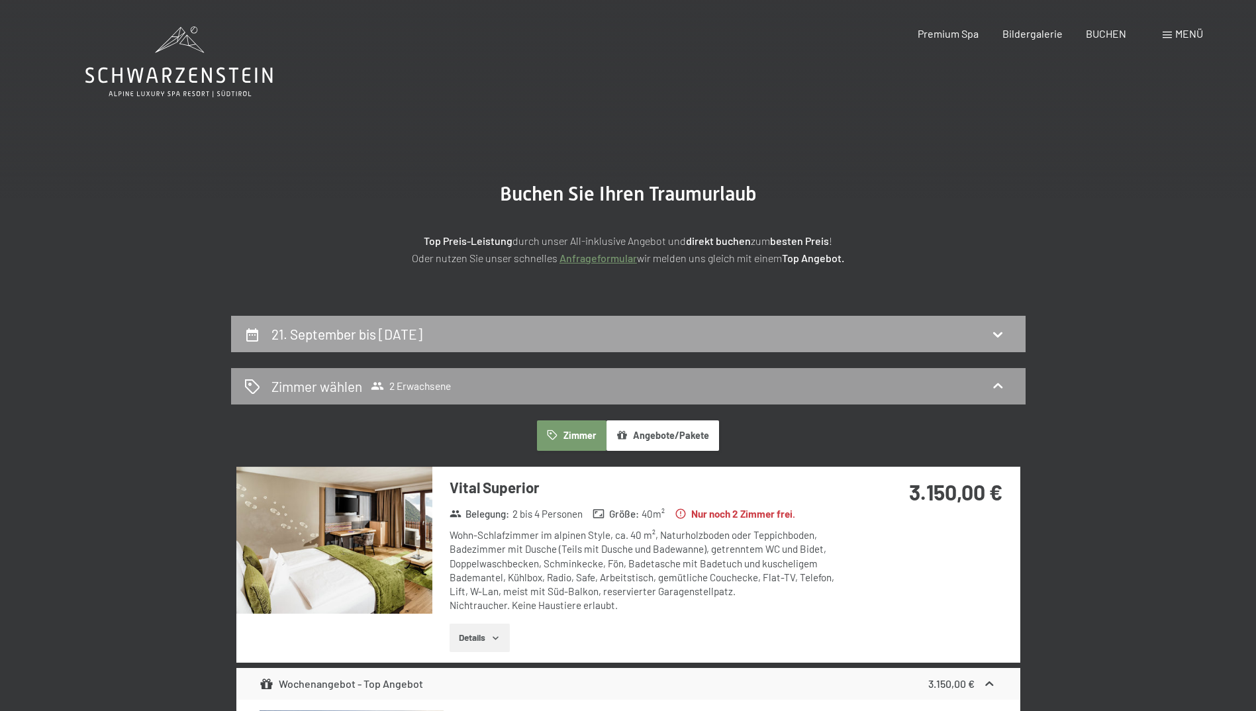
click at [984, 320] on div "21. September bis [DATE]" at bounding box center [628, 334] width 795 height 36
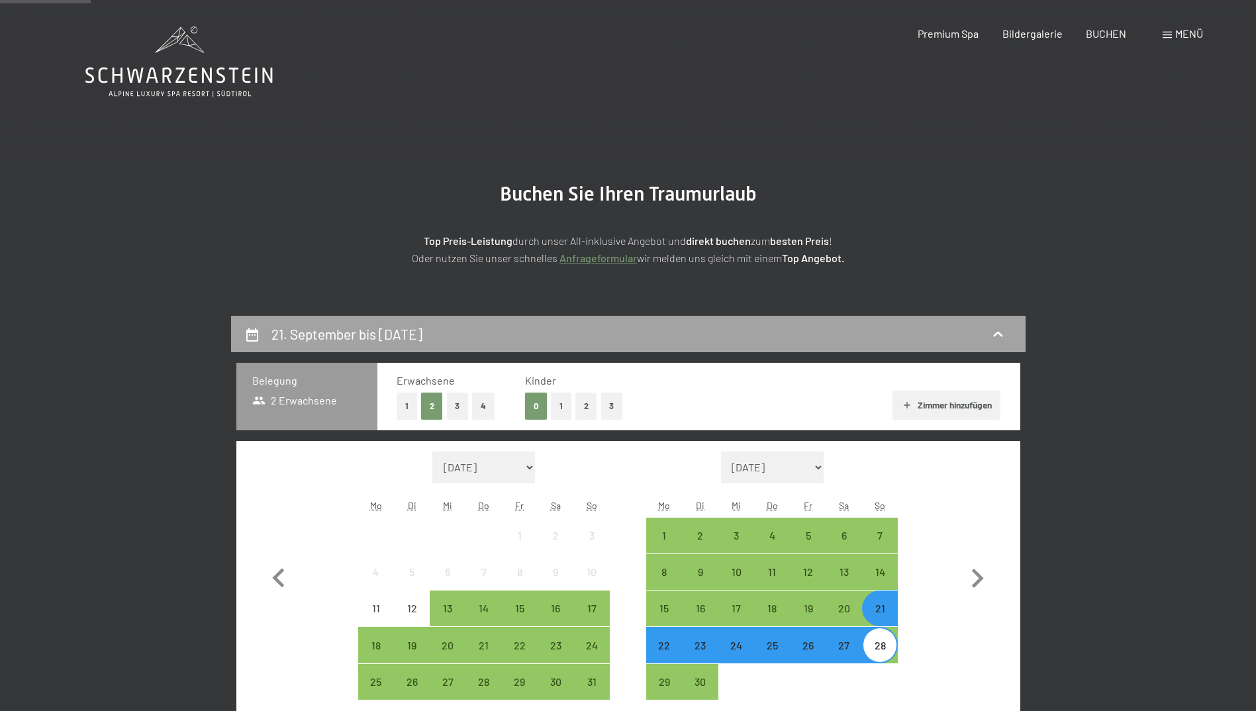
scroll to position [316, 0]
